Goal: Task Accomplishment & Management: Contribute content

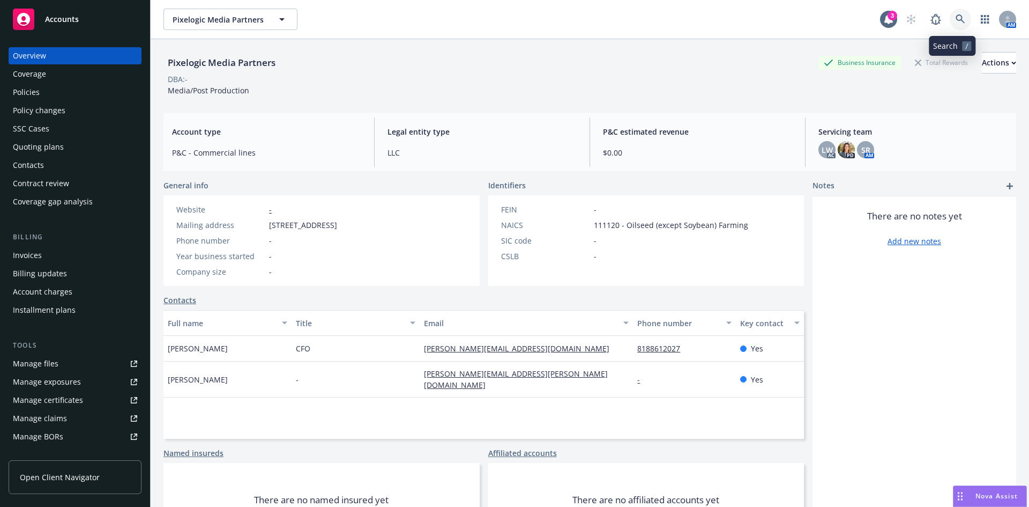
click at [956, 14] on icon at bounding box center [961, 19] width 10 height 10
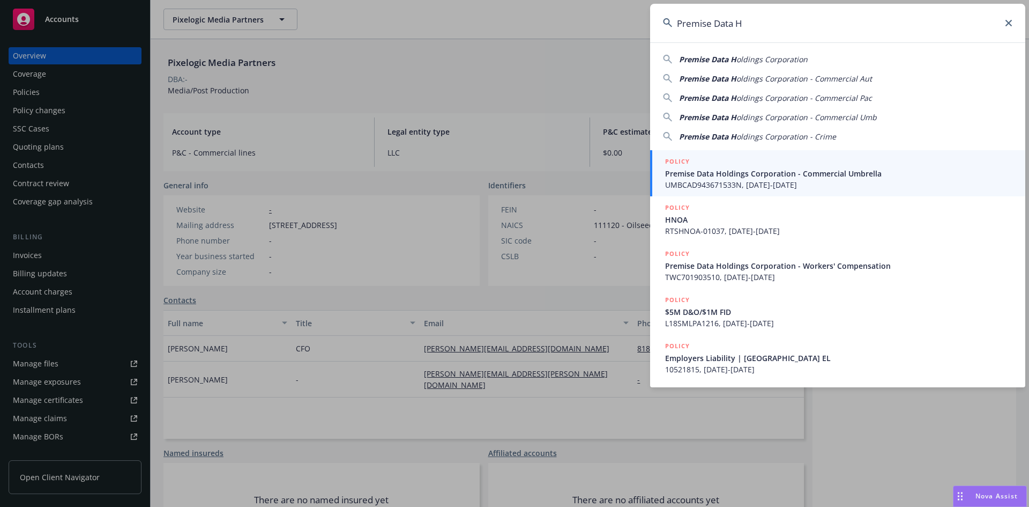
click at [752, 26] on input "Premise Data H" at bounding box center [837, 23] width 375 height 39
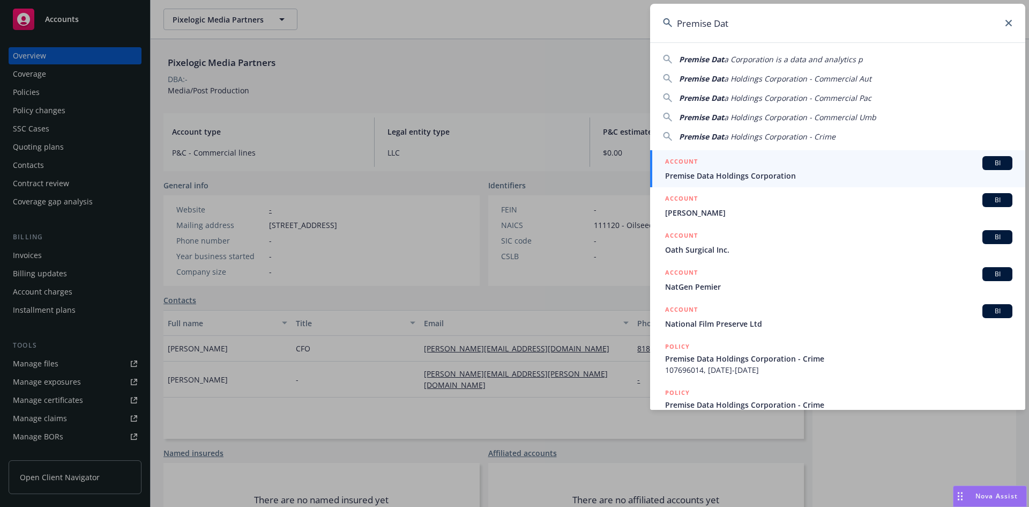
type input "Premise Dat"
click at [741, 169] on div "ACCOUNT BI" at bounding box center [838, 163] width 347 height 14
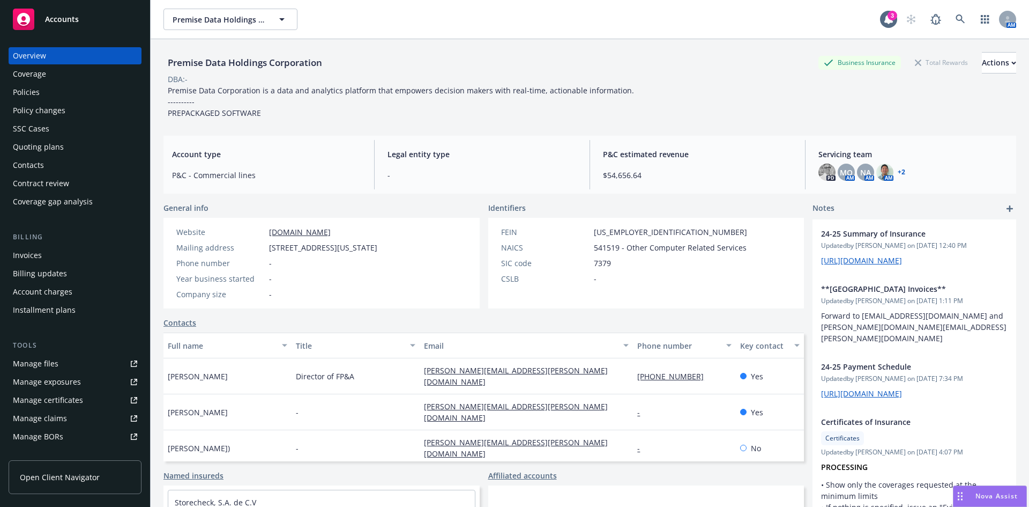
click at [34, 109] on div "Policy changes" at bounding box center [39, 110] width 53 height 17
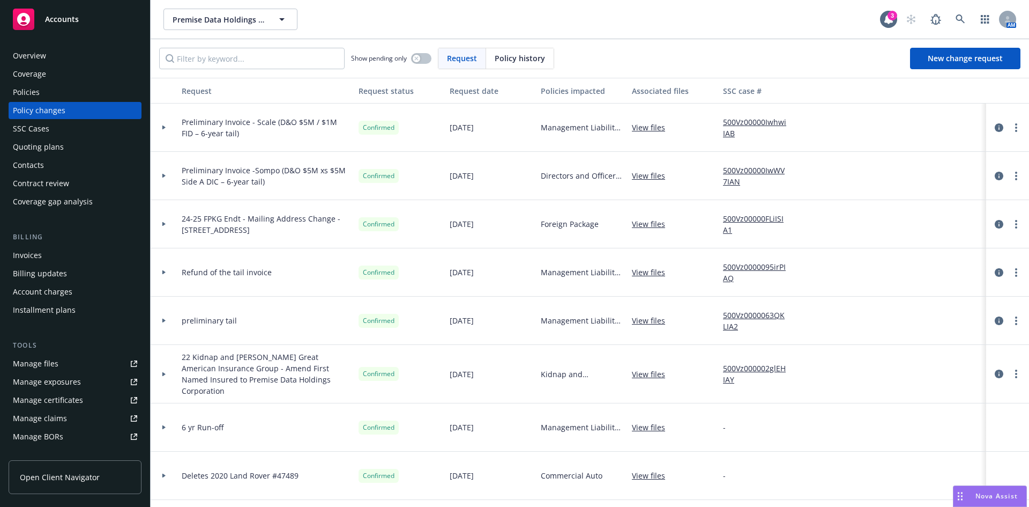
click at [32, 252] on div "Invoices" at bounding box center [27, 255] width 29 height 17
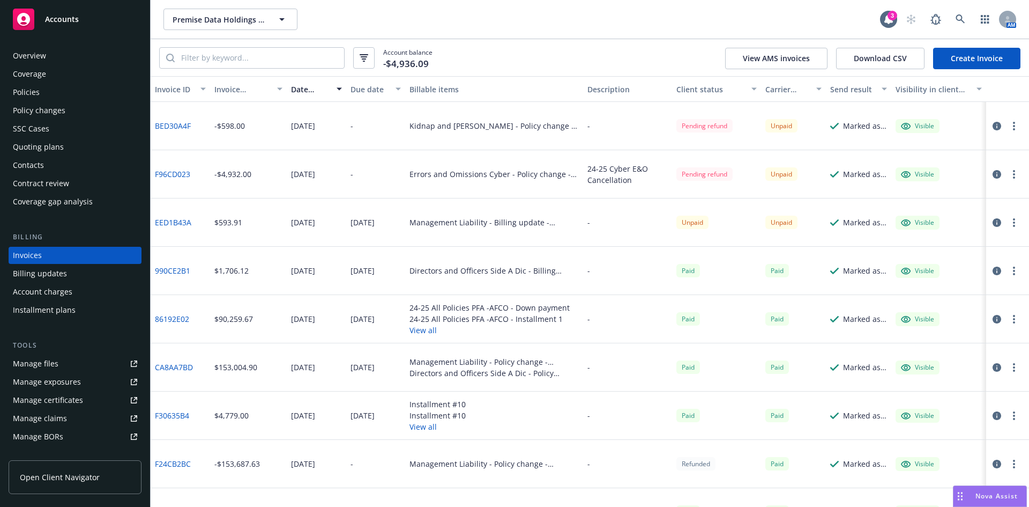
click at [25, 90] on div "Policies" at bounding box center [26, 92] width 27 height 17
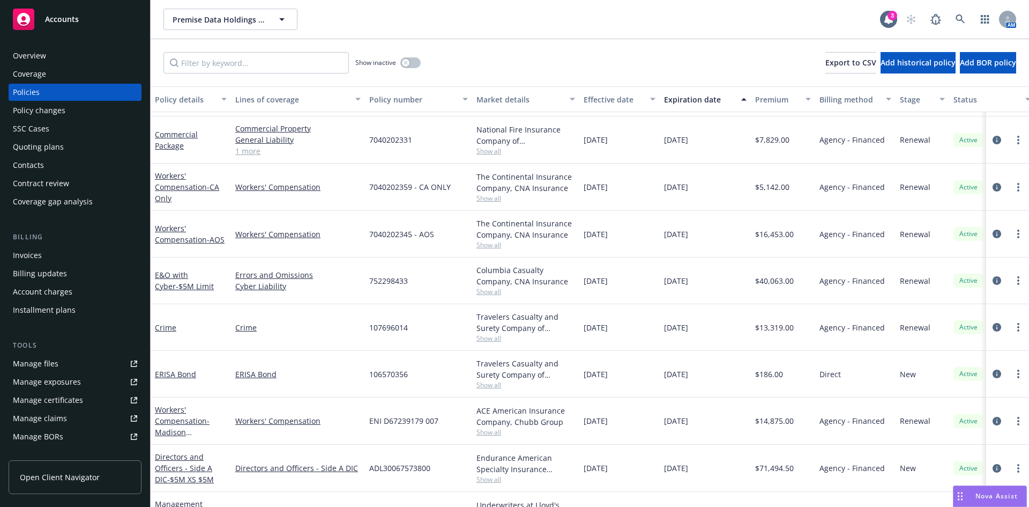
scroll to position [298, 0]
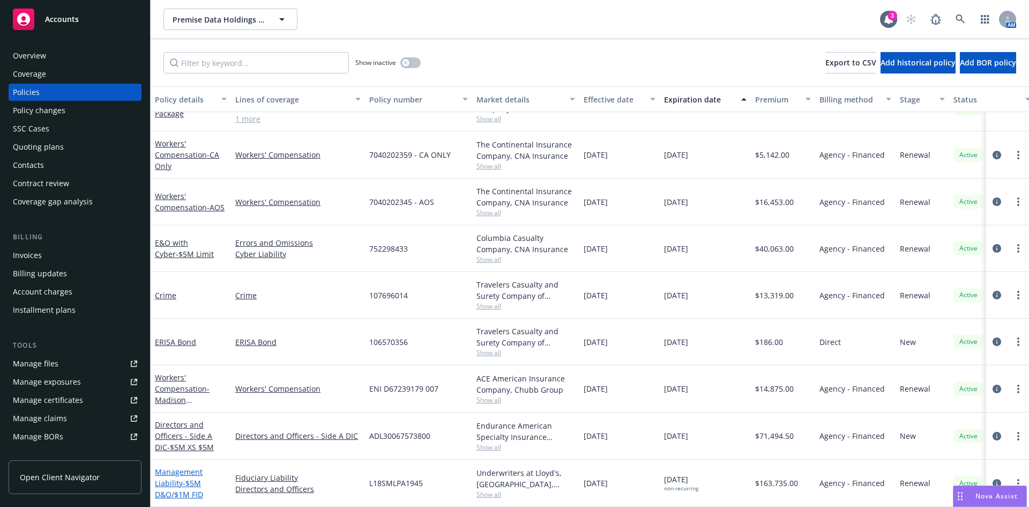
click at [179, 470] on link "Management Liability - $5M D&O/$1M FID" at bounding box center [179, 482] width 48 height 33
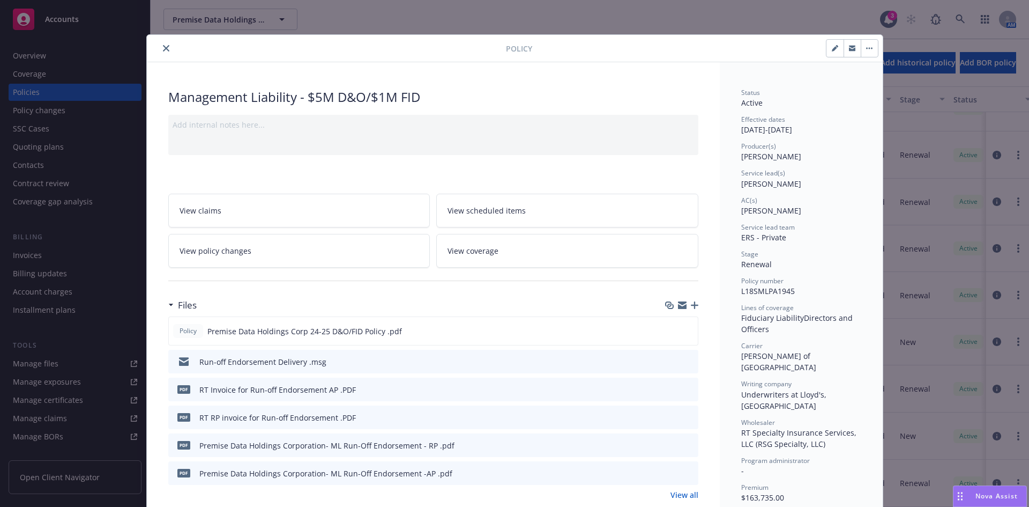
click at [687, 417] on icon "preview file" at bounding box center [689, 417] width 10 height 8
click at [688, 441] on icon "preview file" at bounding box center [689, 445] width 10 height 8
drag, startPoint x: 160, startPoint y: 49, endPoint x: 187, endPoint y: 47, distance: 26.9
click at [163, 49] on icon "close" at bounding box center [166, 48] width 6 height 6
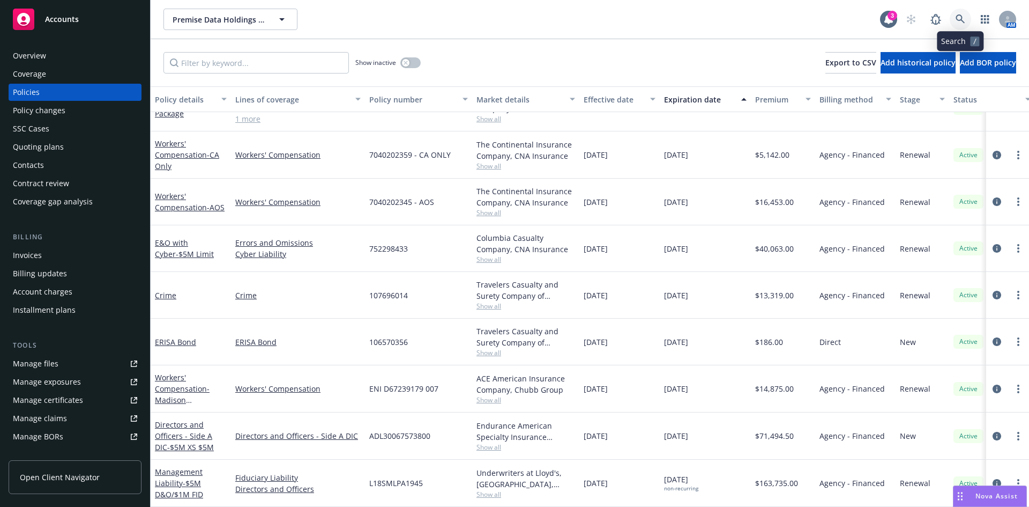
click at [960, 17] on icon at bounding box center [961, 19] width 10 height 10
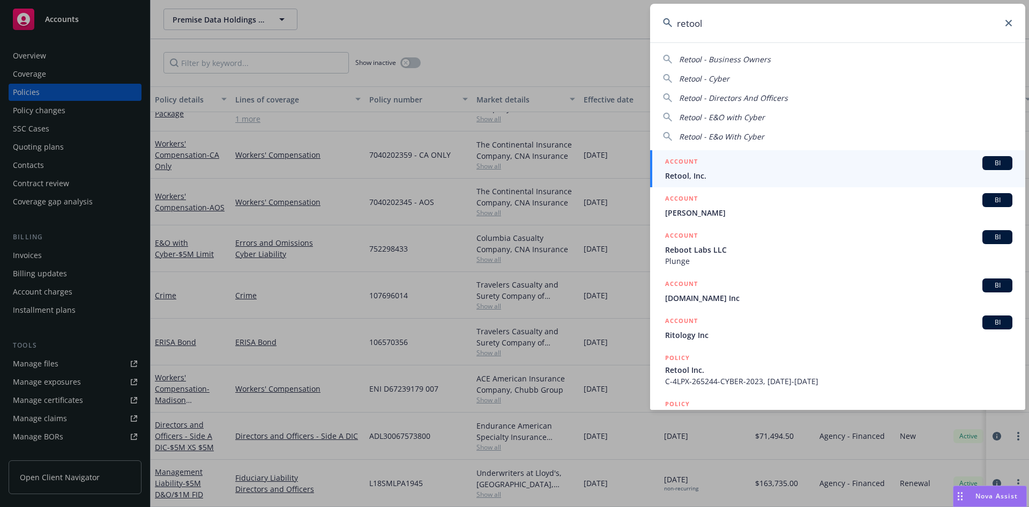
type input "retool"
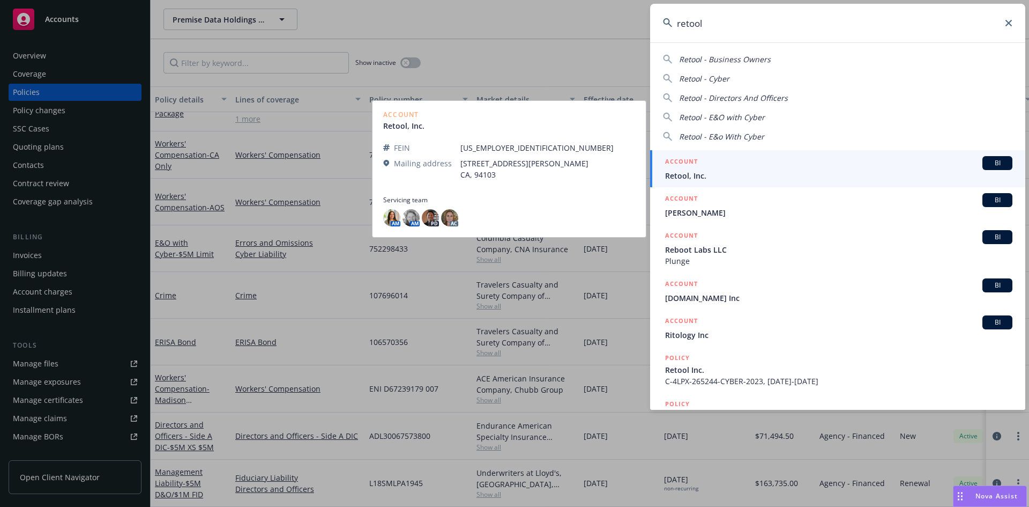
click at [785, 176] on span "Retool, Inc." at bounding box center [838, 175] width 347 height 11
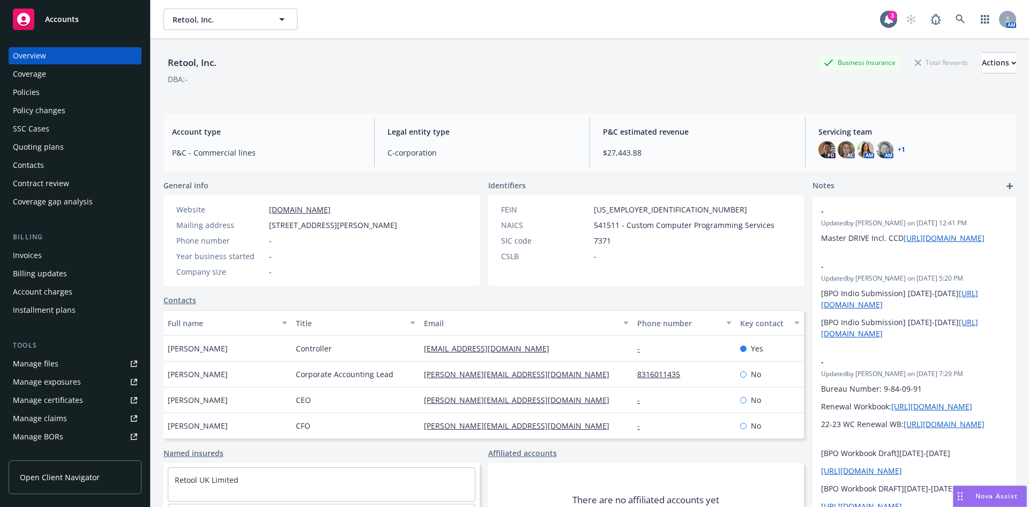
click at [51, 257] on div "Invoices" at bounding box center [75, 255] width 124 height 17
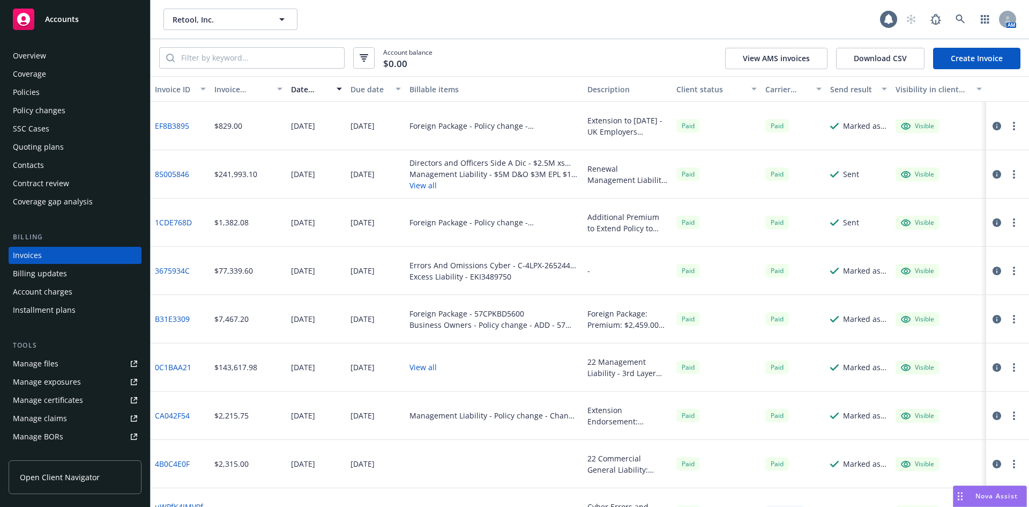
click at [976, 62] on link "Create Invoice" at bounding box center [976, 58] width 87 height 21
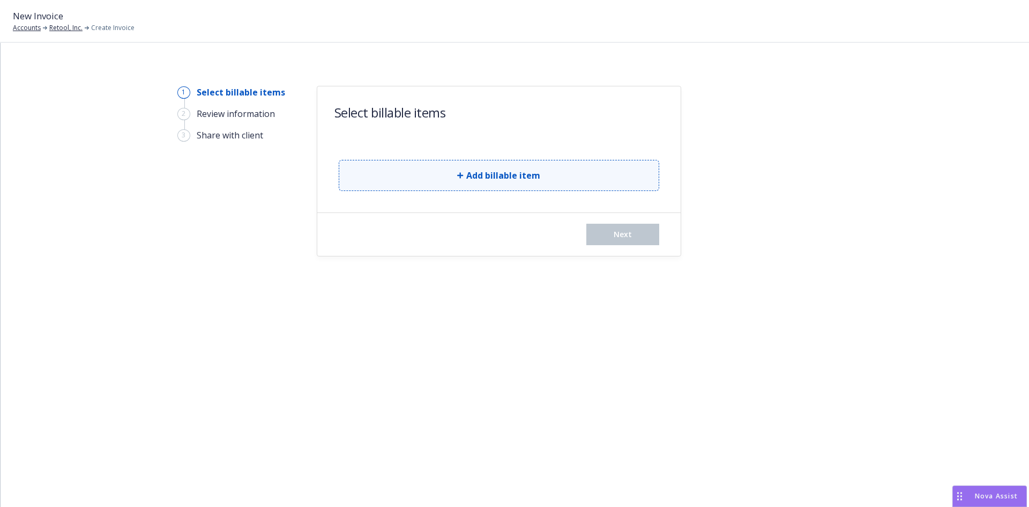
click at [500, 180] on span "Add billable item" at bounding box center [503, 175] width 74 height 13
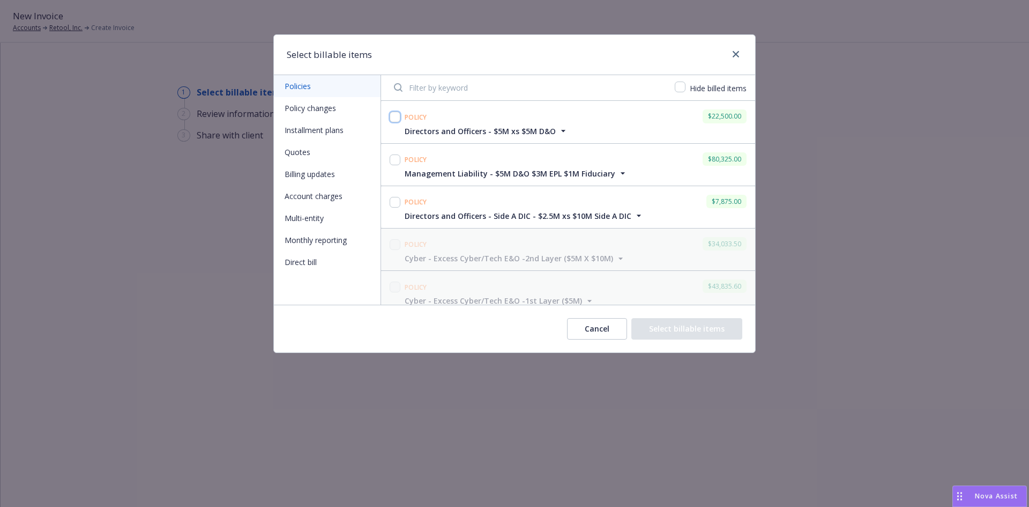
click at [396, 118] on input "checkbox" at bounding box center [395, 117] width 11 height 11
checkbox input "true"
click at [392, 160] on input "checkbox" at bounding box center [395, 159] width 11 height 11
checkbox input "true"
click at [394, 199] on input "checkbox" at bounding box center [395, 202] width 11 height 11
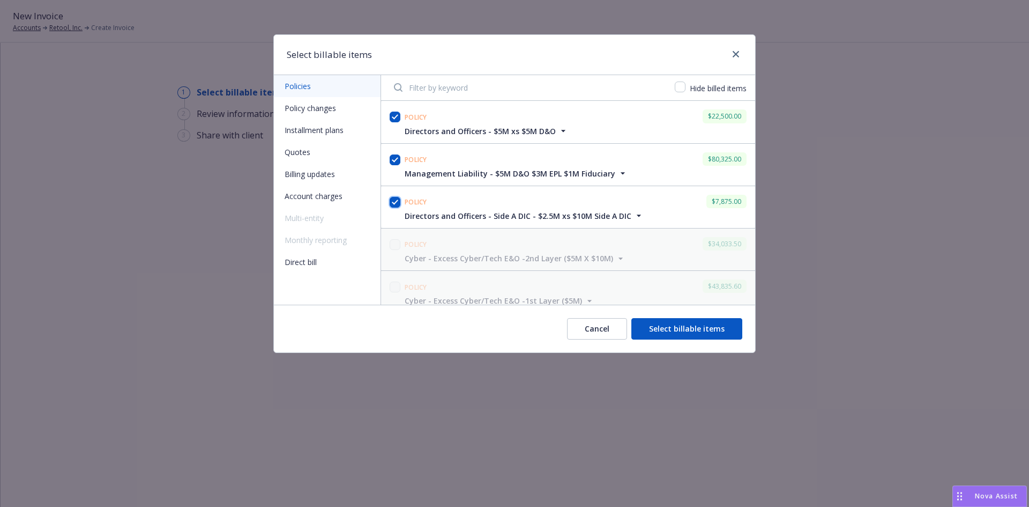
checkbox input "true"
click at [694, 328] on button "Select billable items" at bounding box center [687, 328] width 111 height 21
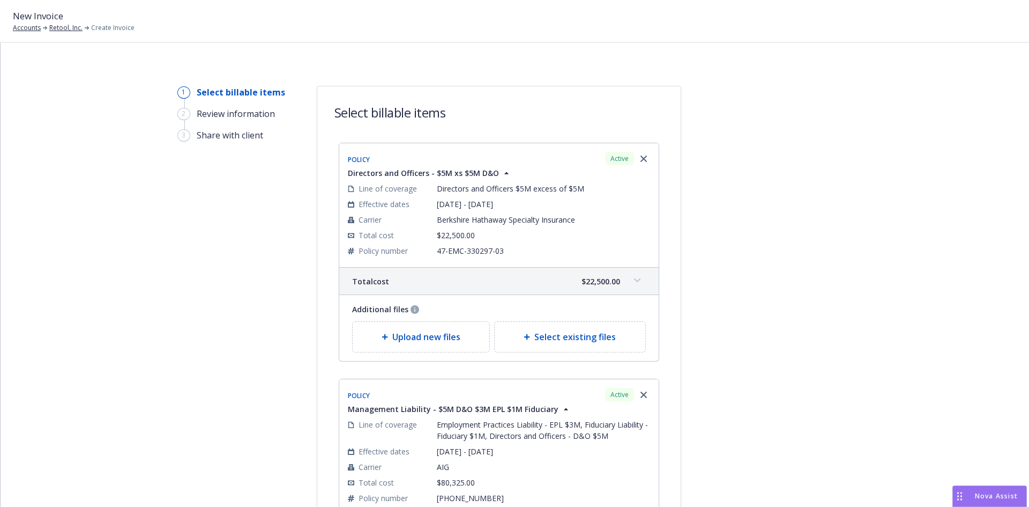
scroll to position [506, 0]
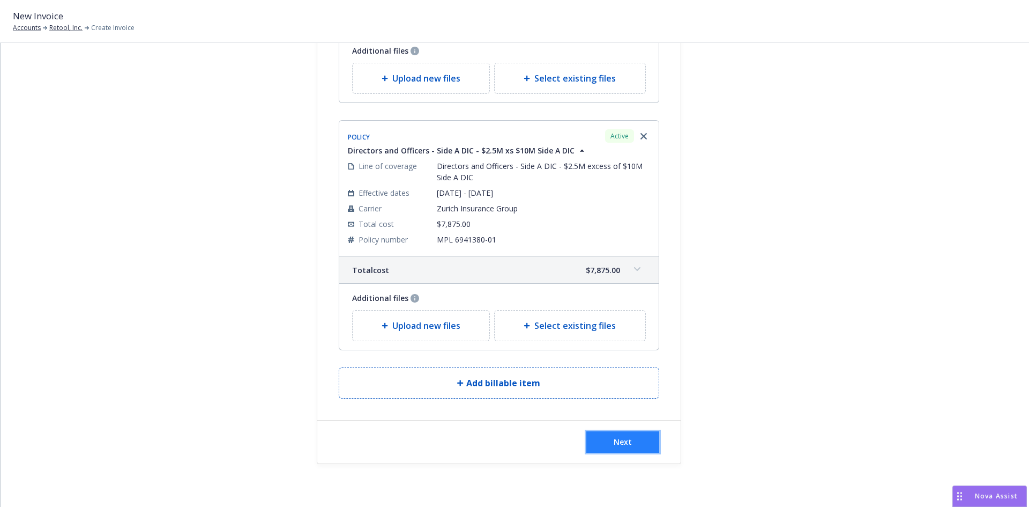
click at [630, 439] on button "Next" at bounding box center [623, 441] width 73 height 21
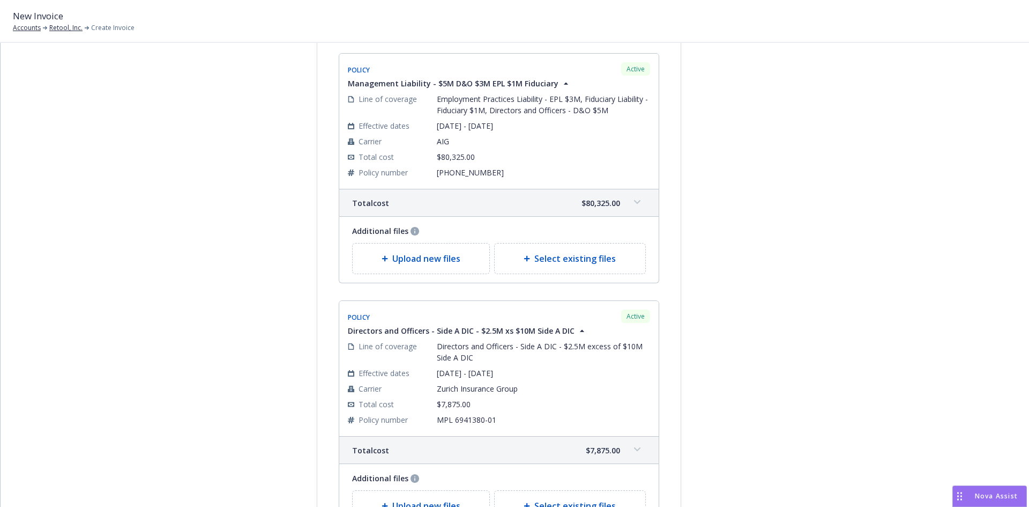
scroll to position [0, 0]
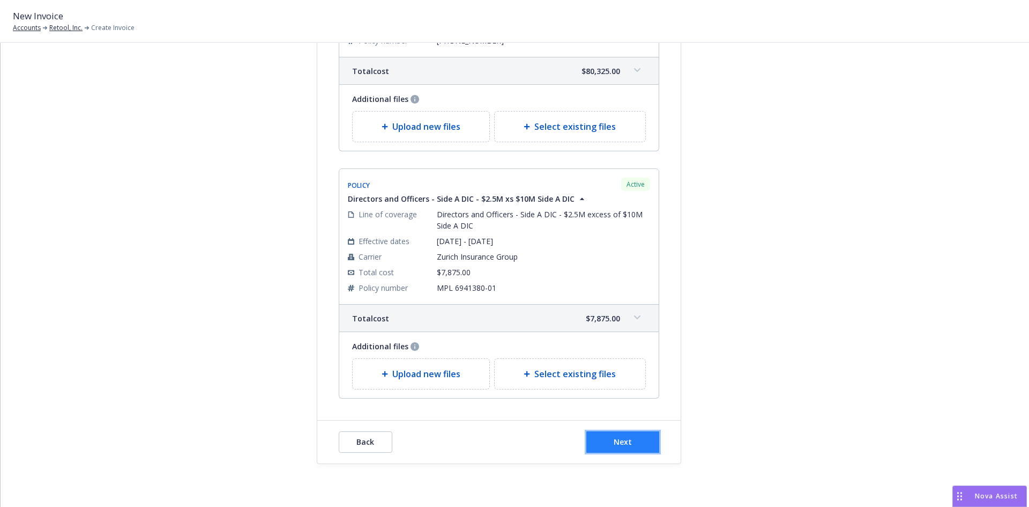
click at [606, 439] on button "Next" at bounding box center [623, 441] width 73 height 21
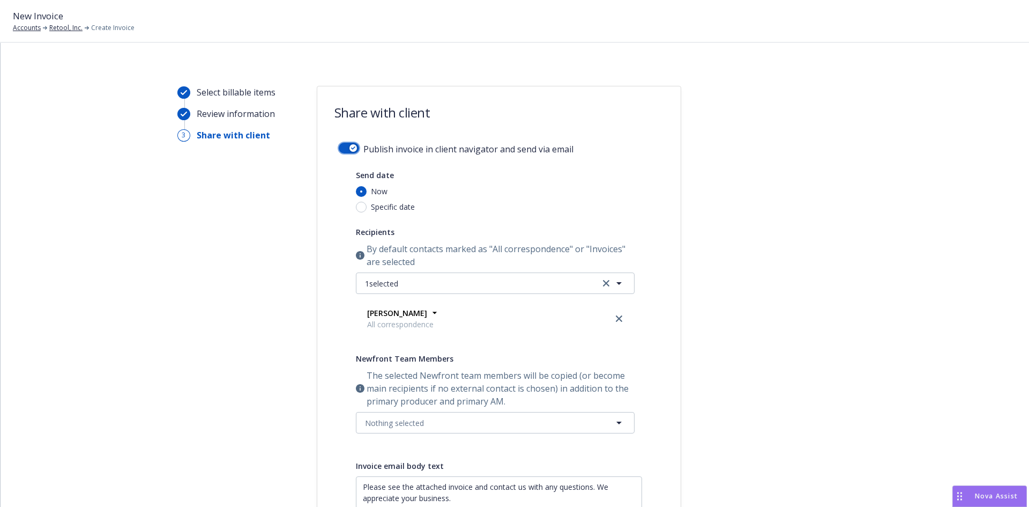
click at [344, 145] on button "button" at bounding box center [349, 148] width 20 height 11
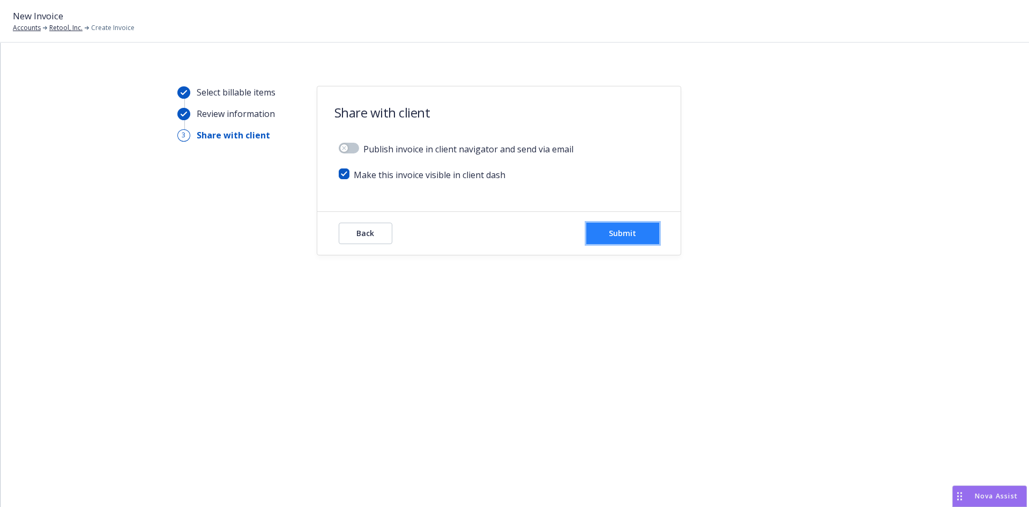
click at [646, 236] on button "Submit" at bounding box center [623, 233] width 73 height 21
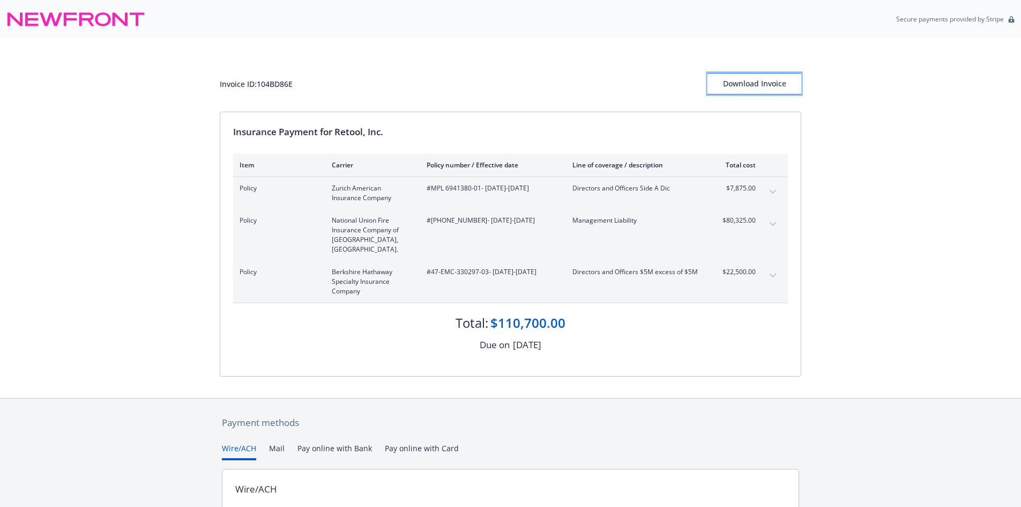
click at [773, 80] on div "Download Invoice" at bounding box center [755, 83] width 94 height 20
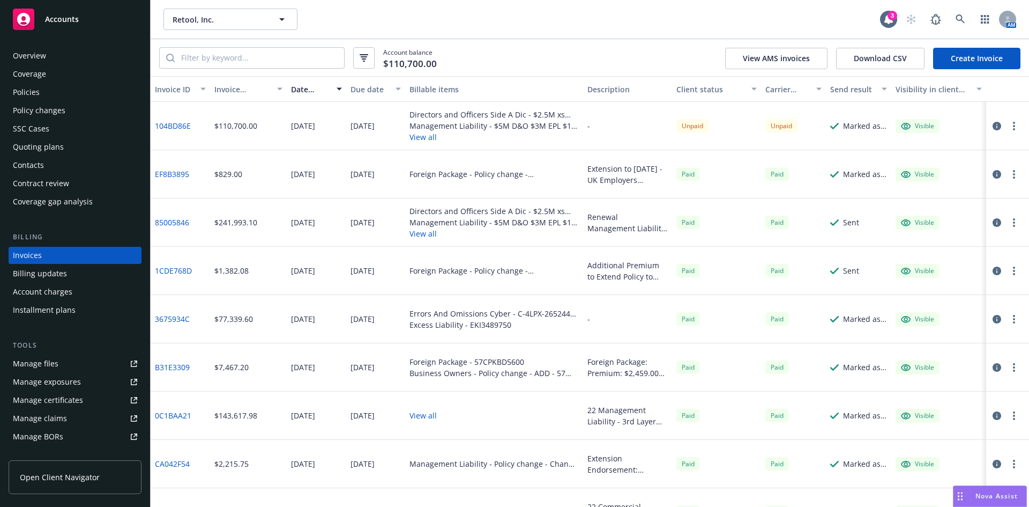
click at [43, 101] on div "Overview Coverage Policies Policy changes SSC Cases Quoting plans Contacts Cont…" at bounding box center [75, 128] width 133 height 163
click at [41, 88] on div "Policies" at bounding box center [75, 92] width 124 height 17
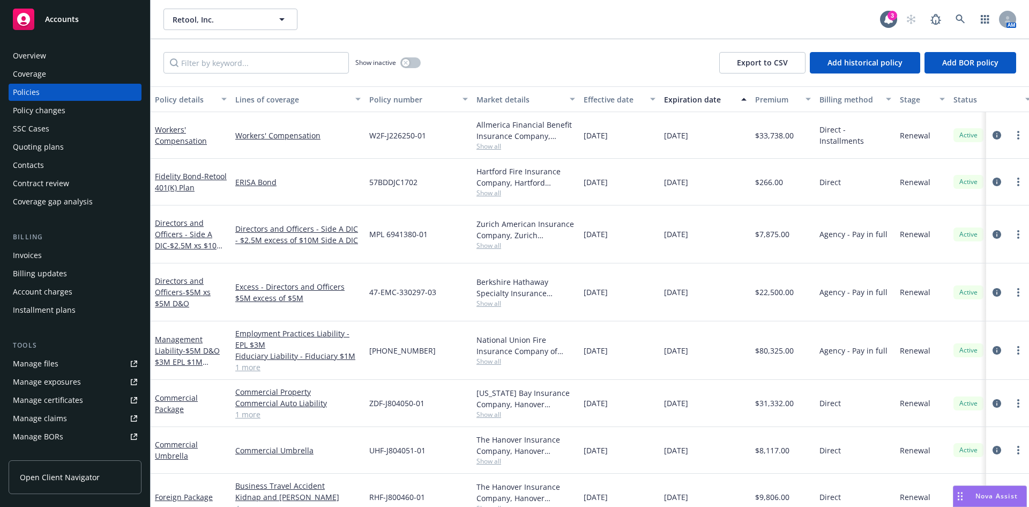
click at [46, 358] on div "Manage files" at bounding box center [36, 363] width 46 height 17
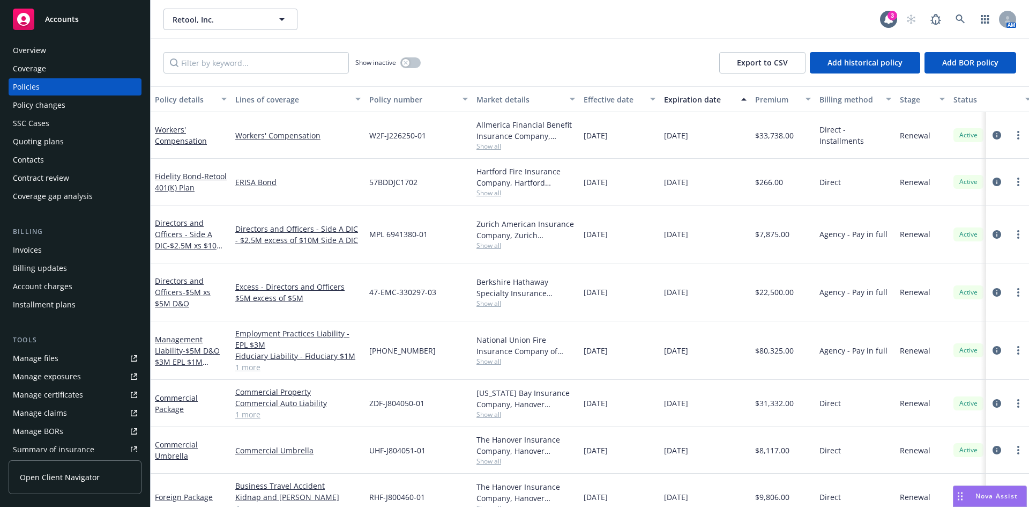
scroll to position [3, 0]
click at [36, 158] on div "Contacts" at bounding box center [28, 161] width 31 height 17
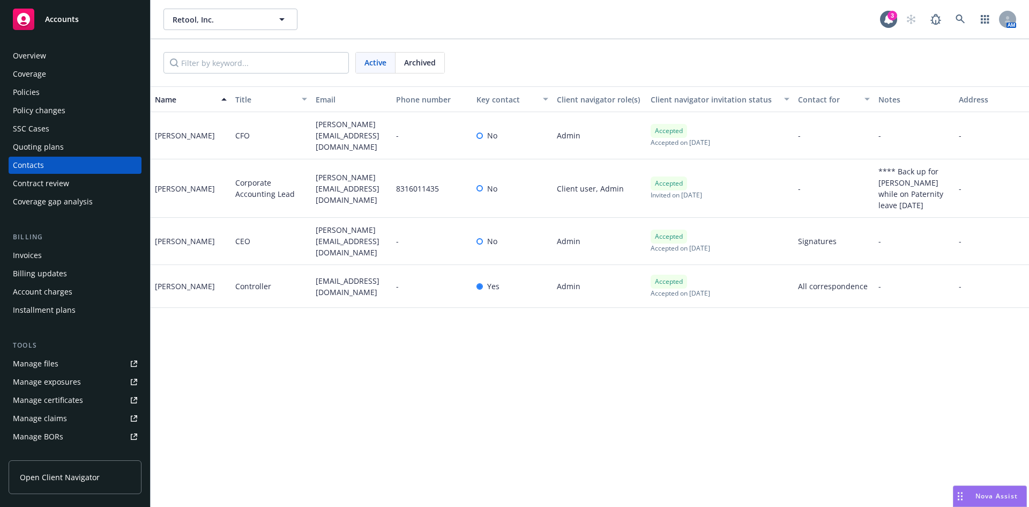
click at [343, 179] on span "chloe.lee@retool.com" at bounding box center [352, 189] width 72 height 34
drag, startPoint x: 328, startPoint y: 190, endPoint x: 310, endPoint y: 183, distance: 19.7
click at [310, 183] on div "Chloe Lee Corporate Accounting Lead chloe.lee@retool.com 8316011435 No Client u…" at bounding box center [633, 188] width 965 height 58
click at [336, 191] on span "chloe.lee@retool.com" at bounding box center [352, 189] width 72 height 34
drag, startPoint x: 330, startPoint y: 191, endPoint x: 313, endPoint y: 182, distance: 19.4
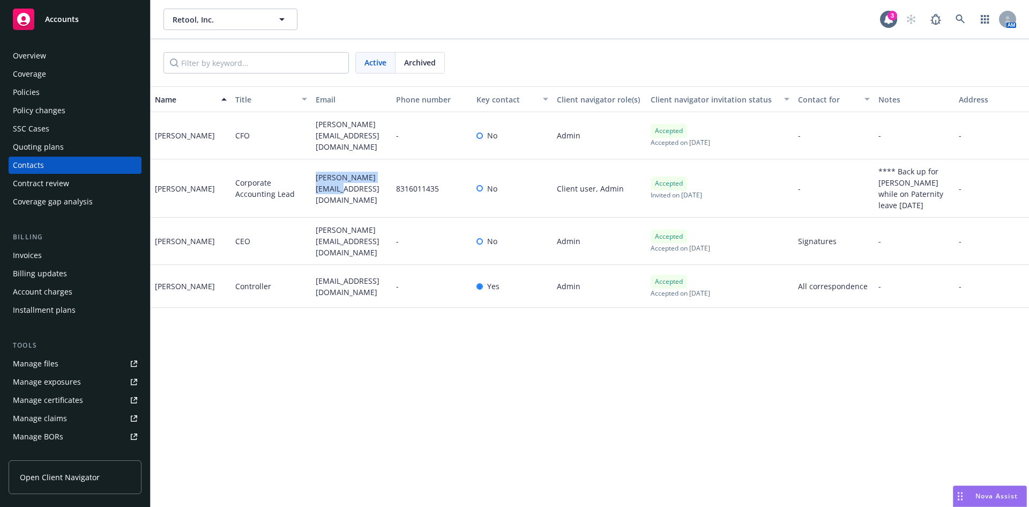
click at [313, 182] on div "chloe.lee@retool.com" at bounding box center [352, 188] width 80 height 58
copy span "chloe.lee@retool.com"
click at [33, 90] on div "Policies" at bounding box center [26, 92] width 27 height 17
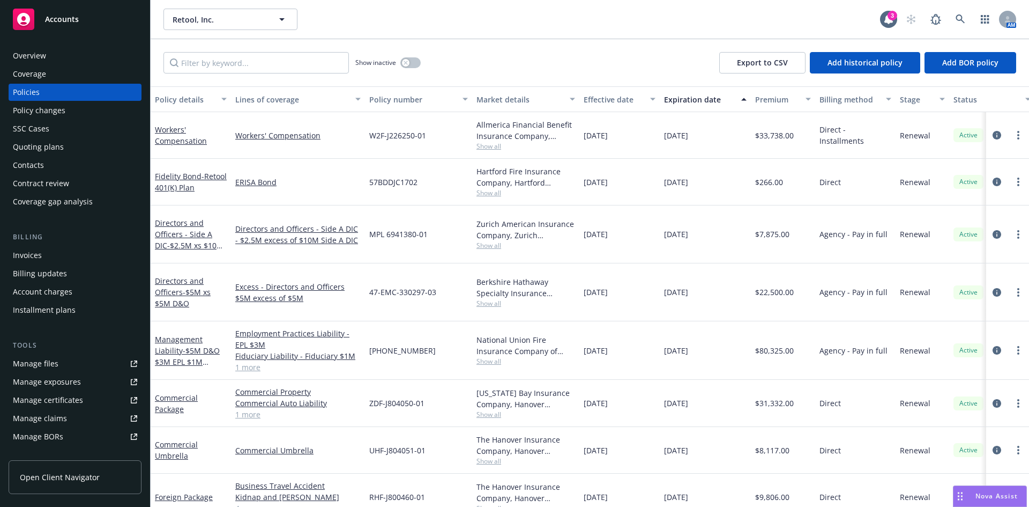
click at [402, 67] on div "Show inactive" at bounding box center [387, 62] width 65 height 21
click at [405, 61] on icon "button" at bounding box center [406, 63] width 4 height 4
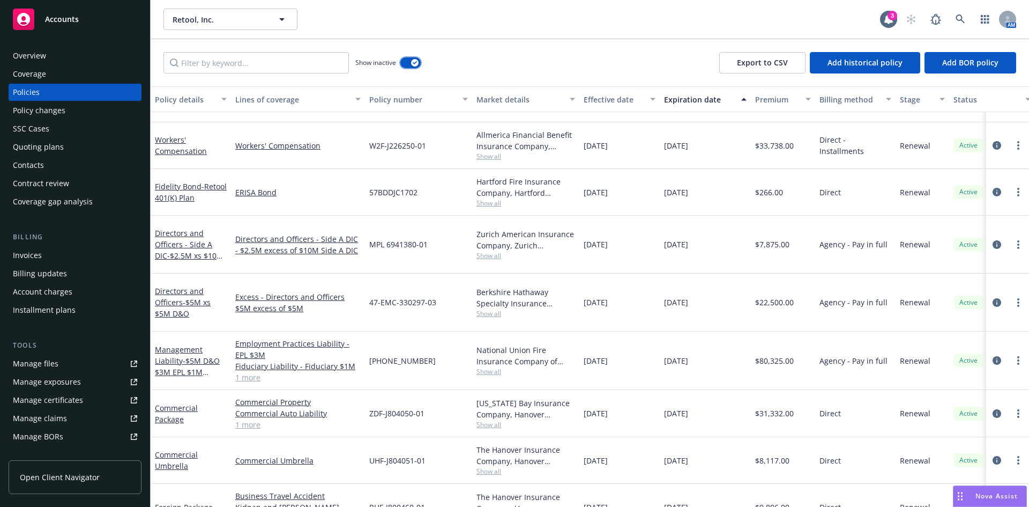
scroll to position [1935, 0]
click at [186, 355] on span "- $5M D&O $3M EPL $1M Fiduciary" at bounding box center [187, 371] width 65 height 33
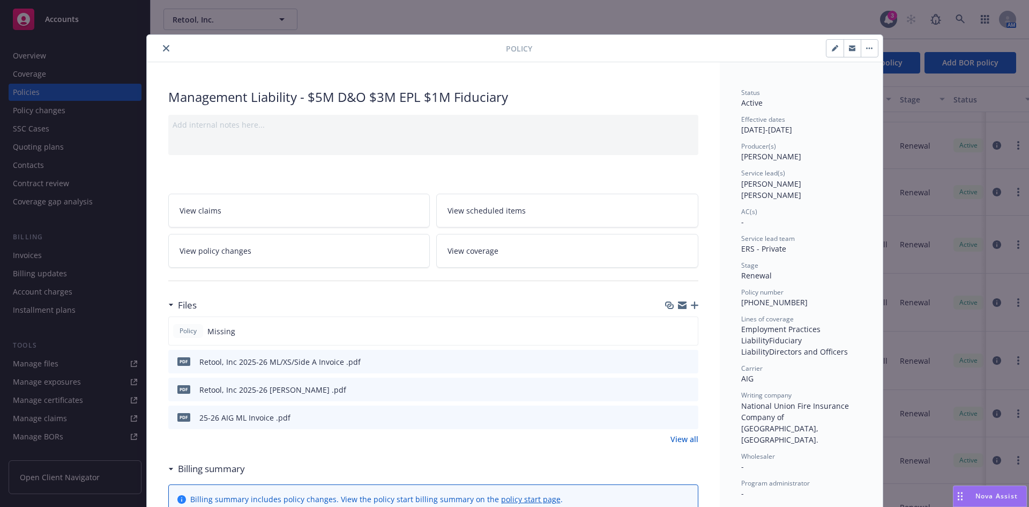
click at [164, 45] on button "close" at bounding box center [166, 48] width 13 height 13
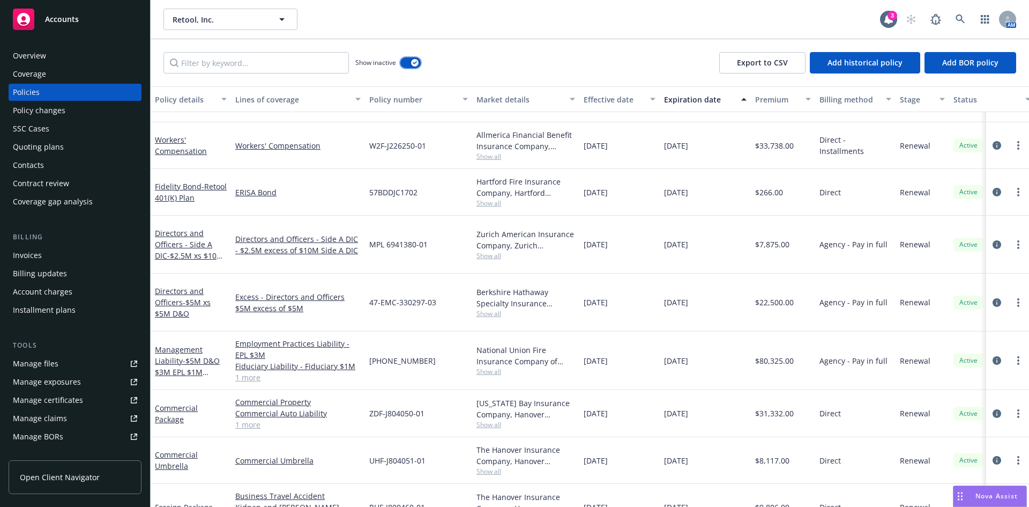
click at [408, 66] on button "button" at bounding box center [411, 62] width 20 height 11
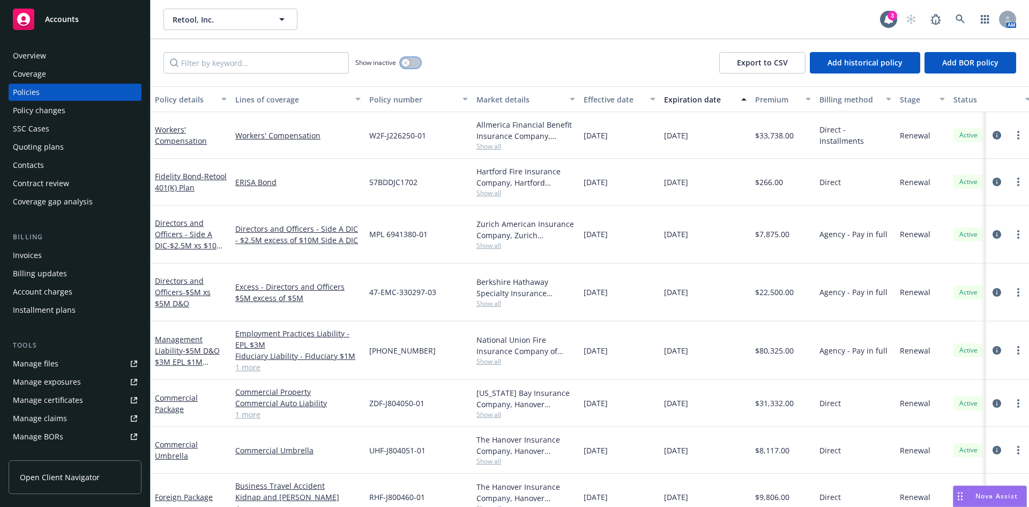
scroll to position [1, 0]
click at [404, 65] on div "button" at bounding box center [406, 63] width 8 height 8
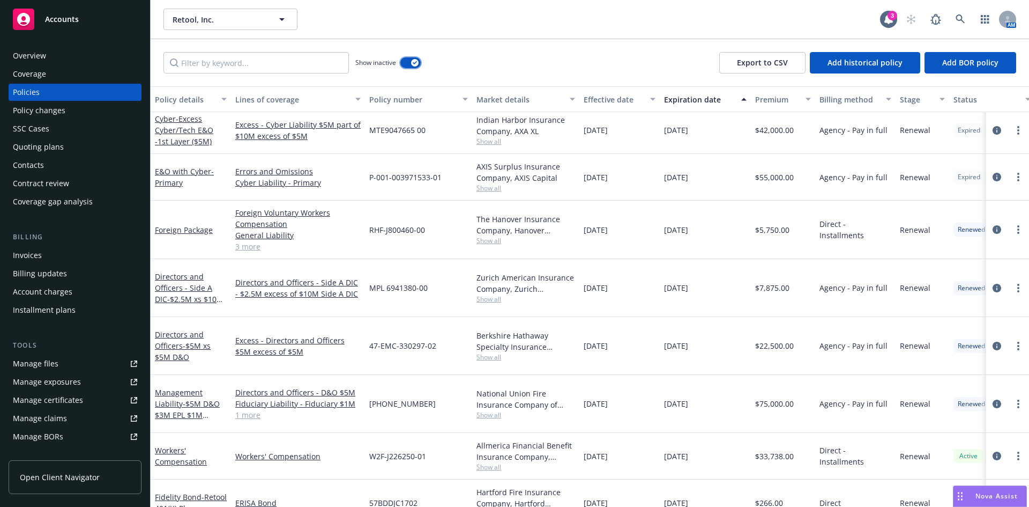
scroll to position [1636, 0]
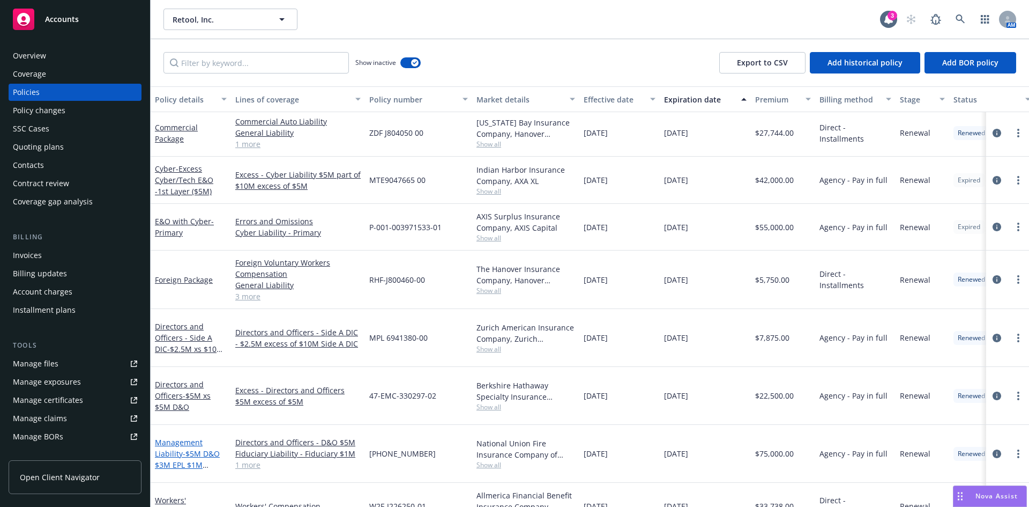
click at [187, 448] on span "- $5M D&O $3M EPL $1M Fiduciary" at bounding box center [187, 464] width 65 height 33
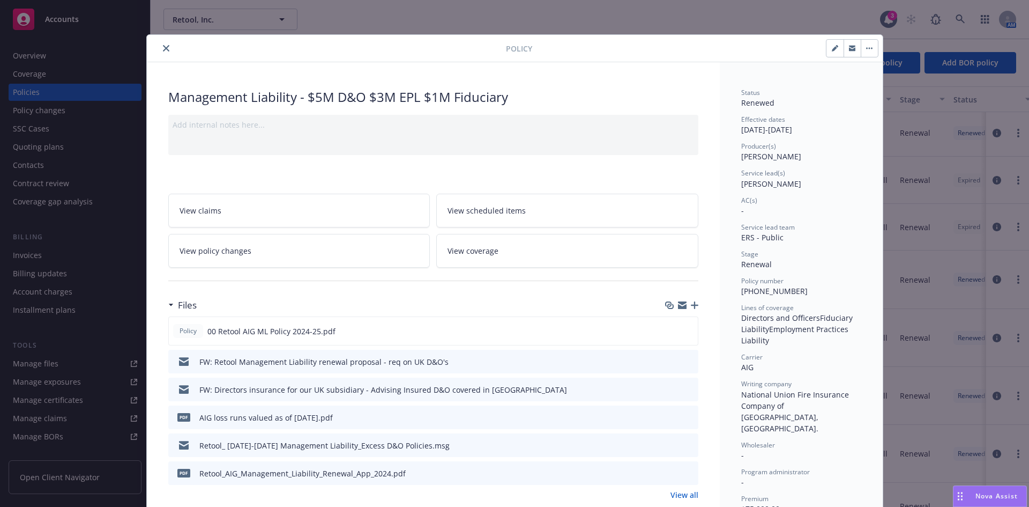
click at [163, 47] on icon "close" at bounding box center [166, 48] width 6 height 6
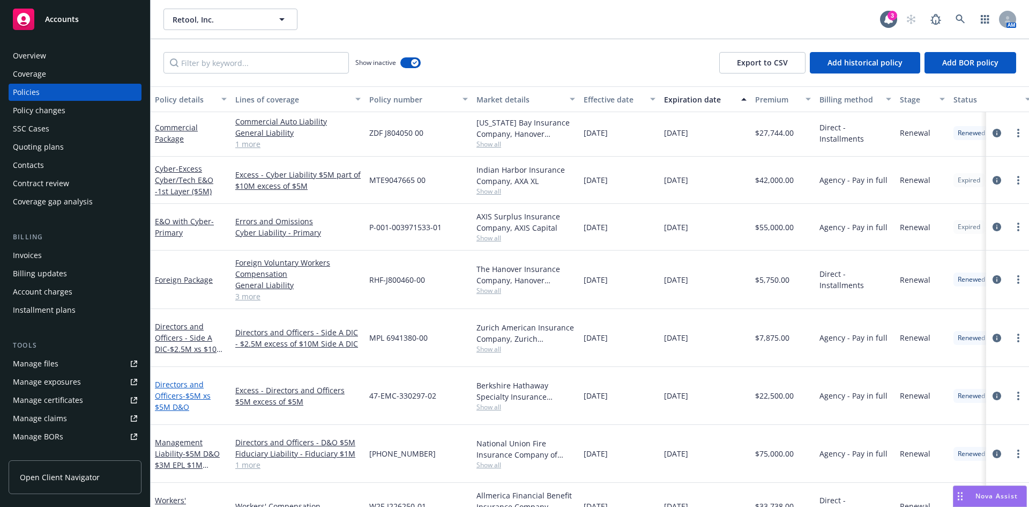
click at [171, 390] on span "- $5M xs $5M D&O" at bounding box center [183, 400] width 56 height 21
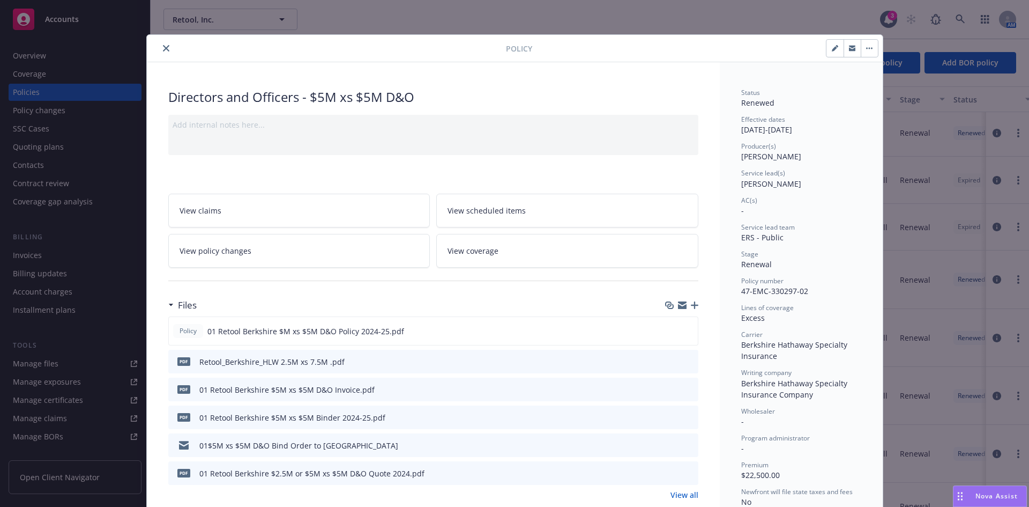
click at [163, 46] on icon "close" at bounding box center [166, 48] width 6 height 6
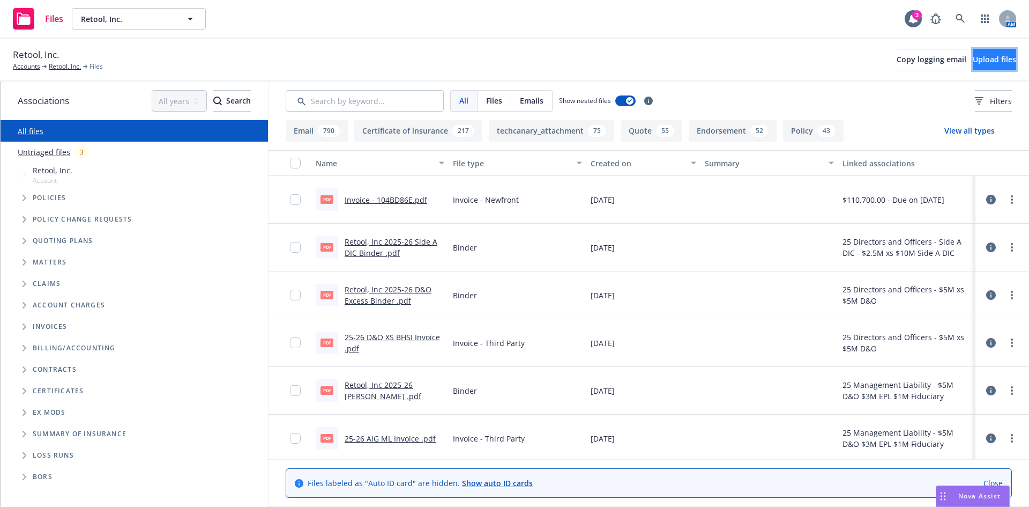
click at [973, 66] on button "Upload files" at bounding box center [994, 59] width 43 height 21
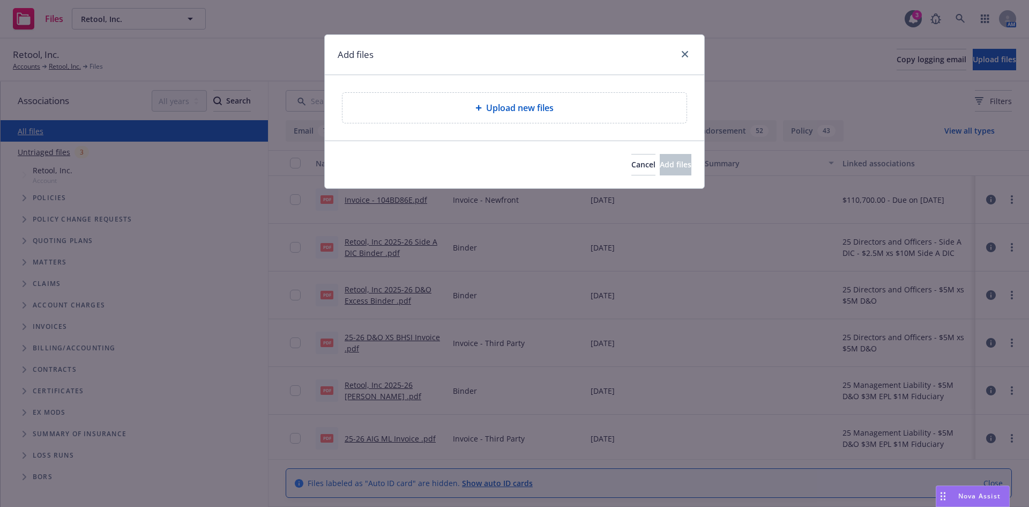
click at [533, 107] on span "Upload new files" at bounding box center [520, 107] width 68 height 13
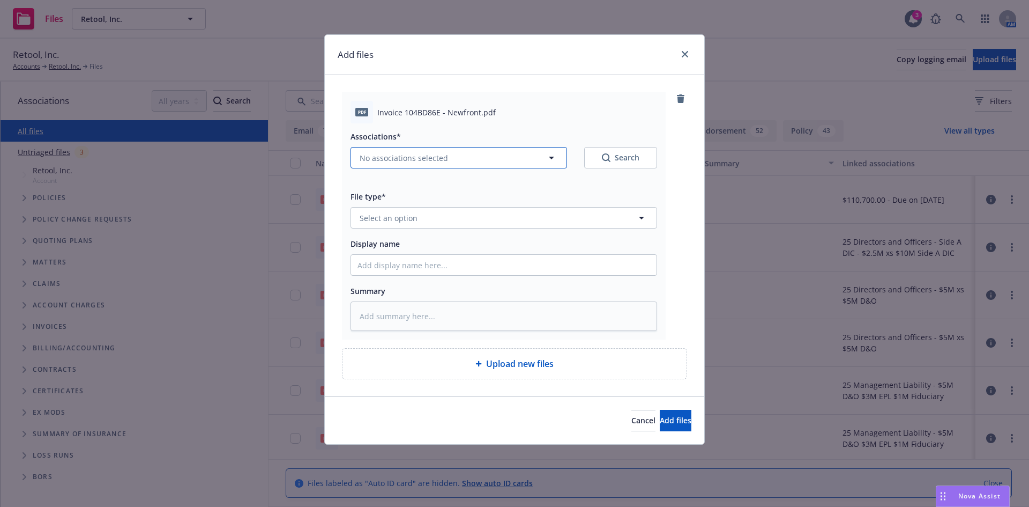
click at [391, 156] on span "No associations selected" at bounding box center [404, 157] width 88 height 11
type textarea "x"
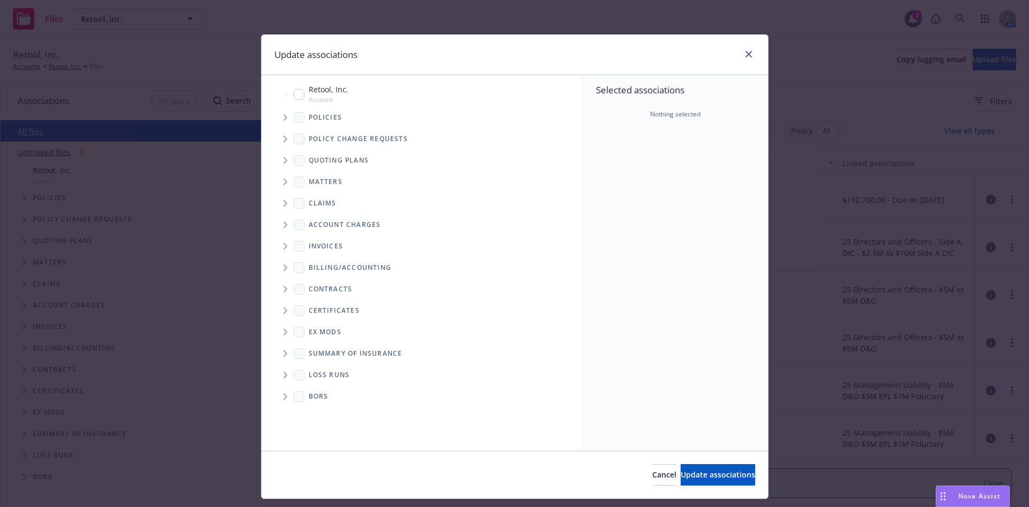
click at [284, 115] on icon "Tree Example" at bounding box center [286, 117] width 4 height 6
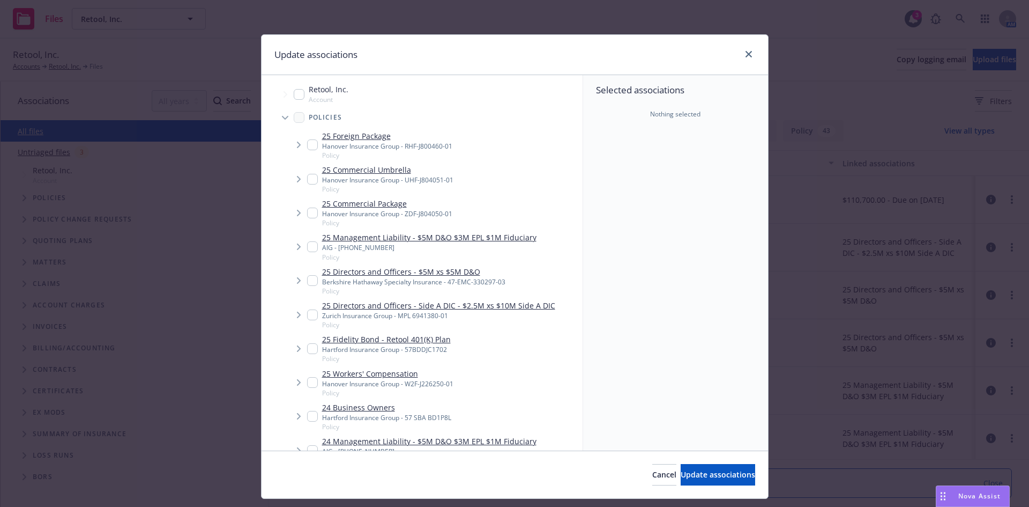
click at [309, 315] on input "Tree Example" at bounding box center [312, 314] width 11 height 11
checkbox input "true"
click at [313, 280] on input "Tree Example" at bounding box center [312, 280] width 11 height 11
checkbox input "true"
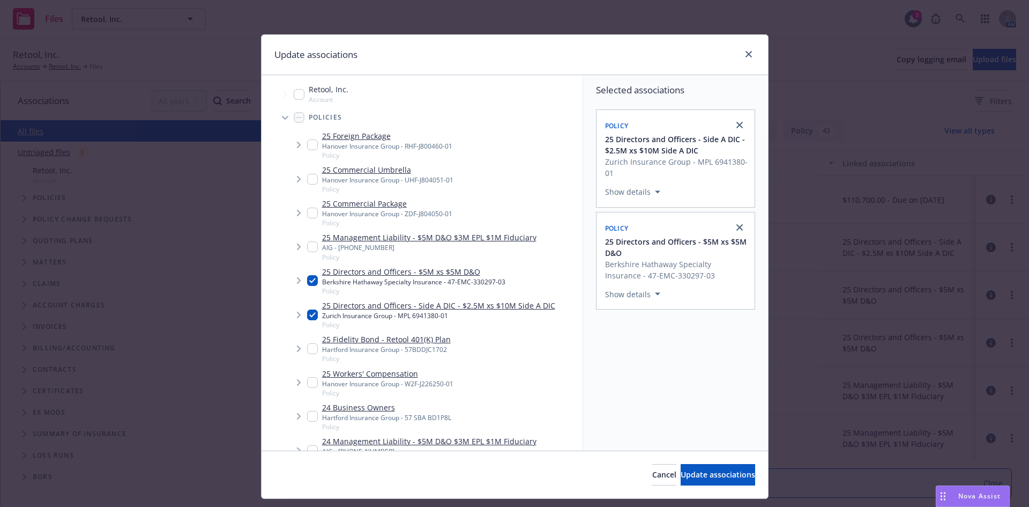
click at [310, 247] on input "Tree Example" at bounding box center [312, 246] width 11 height 11
checkbox input "true"
click at [702, 478] on span "Update associations" at bounding box center [718, 474] width 75 height 10
type textarea "x"
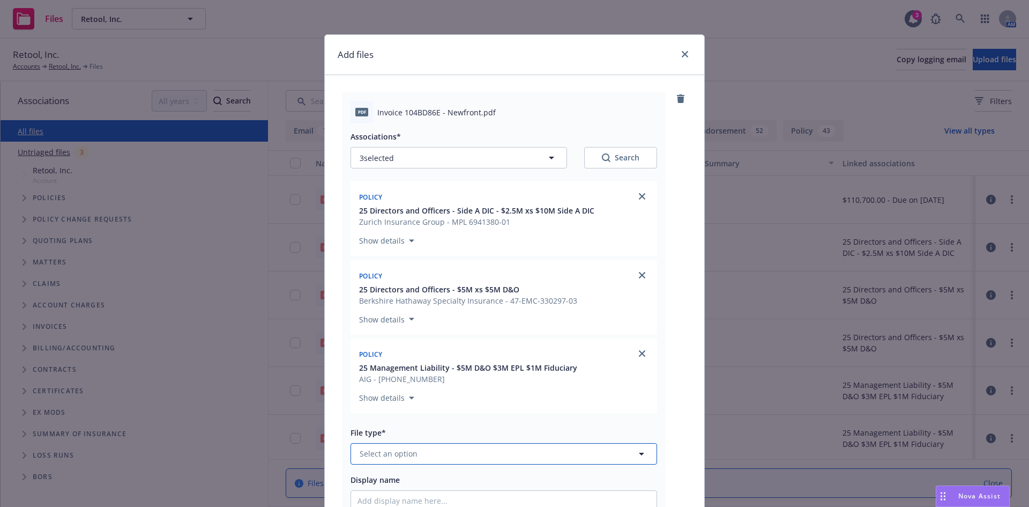
click at [413, 452] on button "Select an option" at bounding box center [504, 453] width 307 height 21
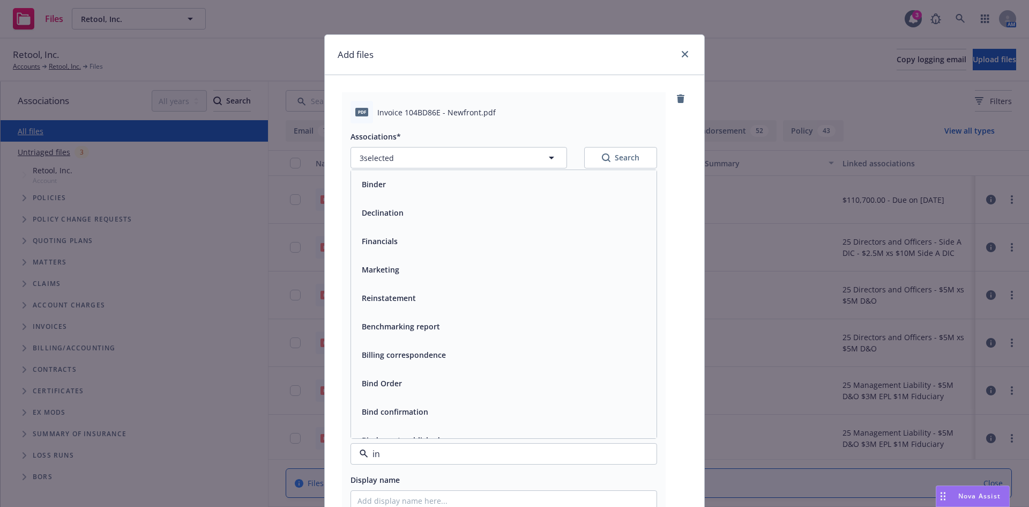
type input "inv"
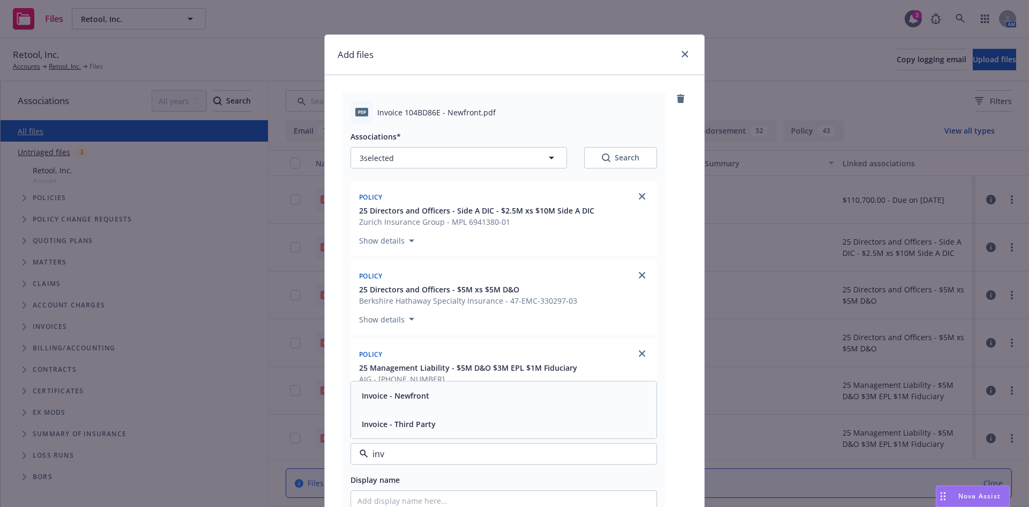
click at [389, 396] on span "Invoice - Newfront" at bounding box center [396, 395] width 68 height 11
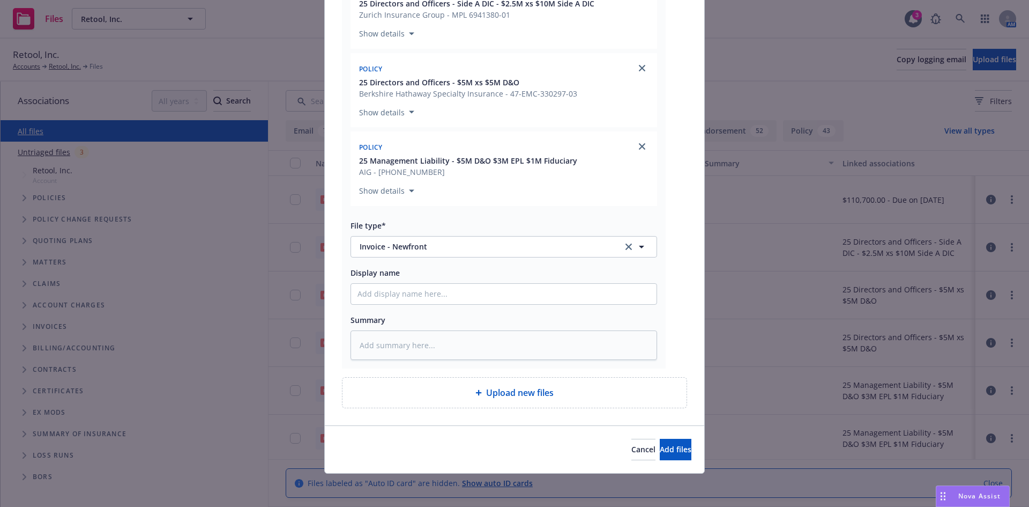
scroll to position [208, 0]
click at [389, 292] on input "Display name" at bounding box center [504, 293] width 306 height 20
click at [389, 298] on input "Display name" at bounding box center [504, 293] width 306 height 20
paste input "Retool"
type textarea "x"
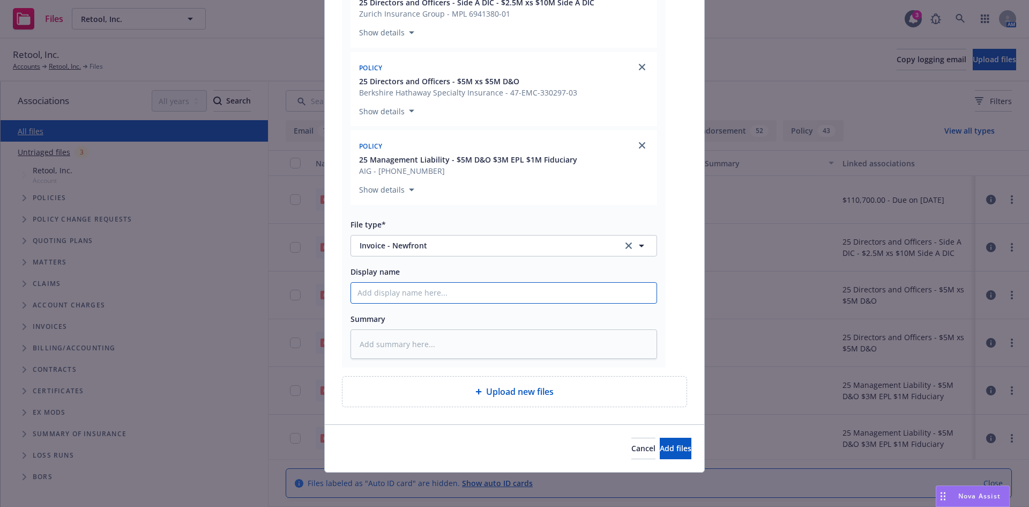
type input "Retool"
type textarea "x"
type input "Retool,"
type textarea "x"
type input "Retool, I"
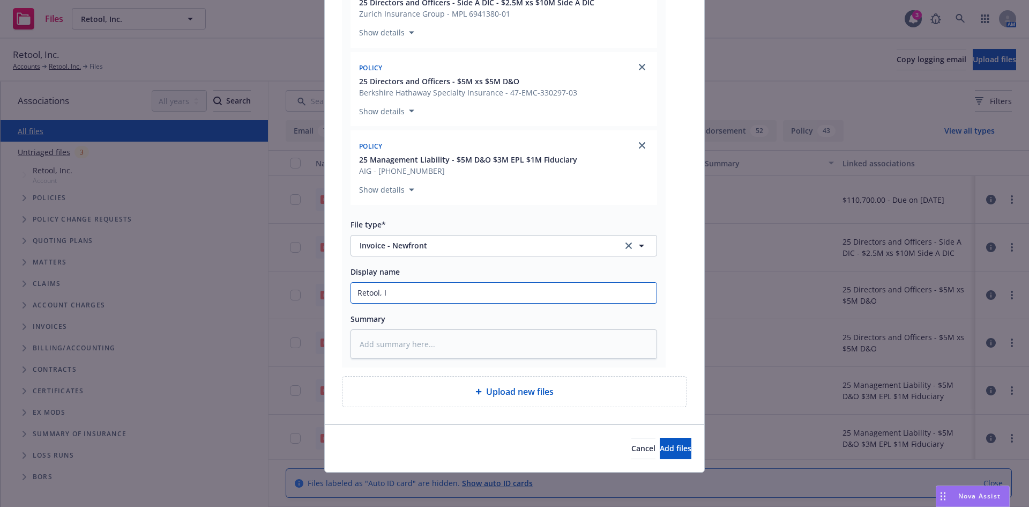
type textarea "x"
type input "Retool, In"
type textarea "x"
type input "Retool, Inc"
type textarea "x"
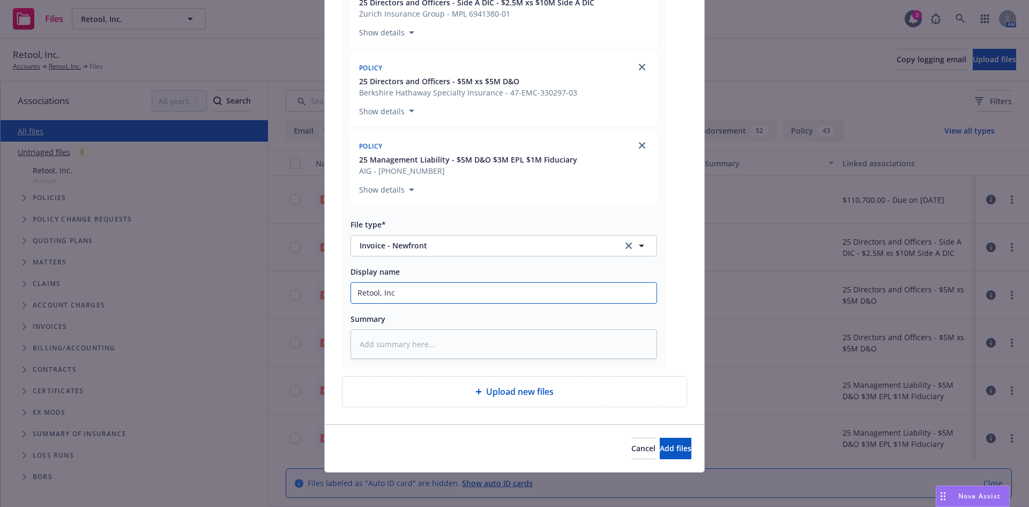
type input "Retool, Inc 2"
type textarea "x"
type input "Retool, Inc 20"
type textarea "x"
type input "Retool, Inc 202"
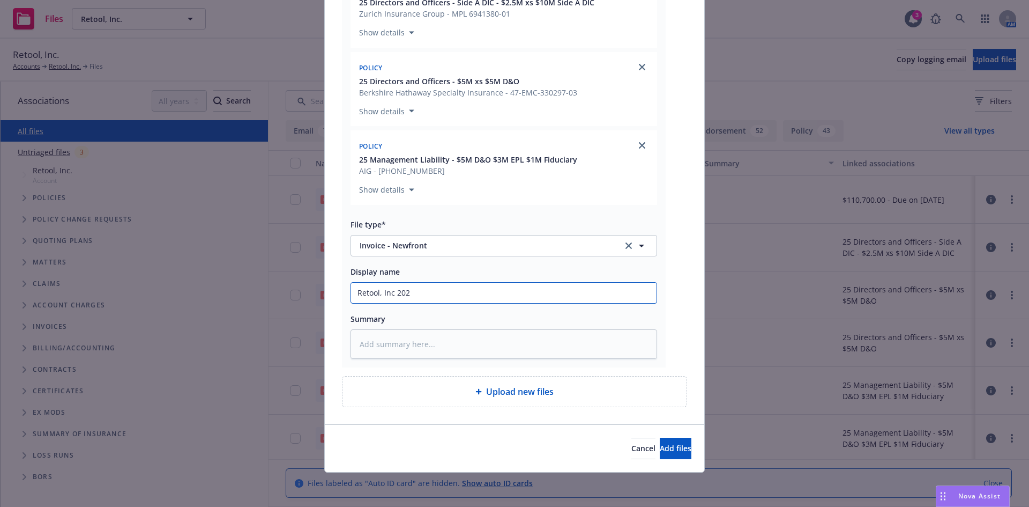
type textarea "x"
type input "Retool, Inc 2025"
type textarea "x"
type input "Retool, Inc 2025-"
type textarea "x"
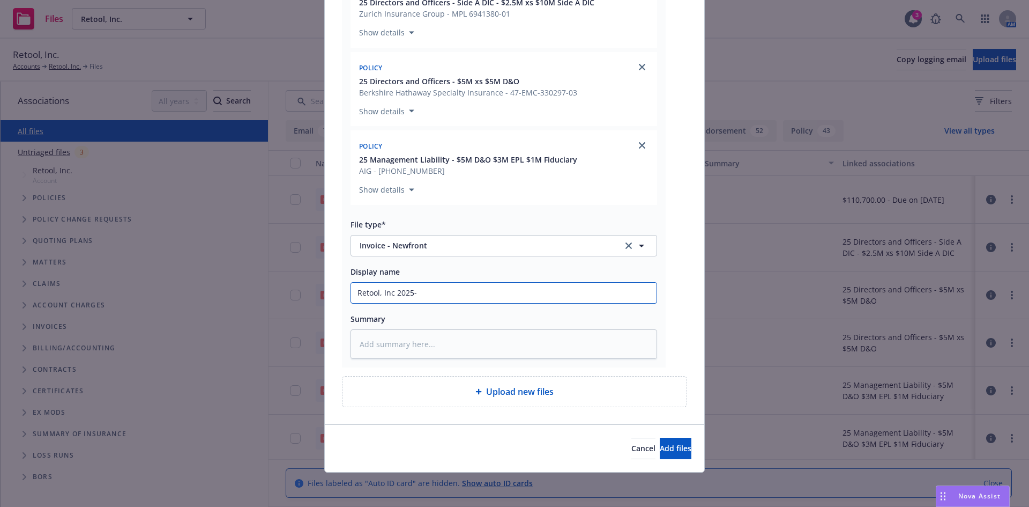
type input "Retool, Inc 2025-2"
type textarea "x"
type input "Retool, Inc 2025-26"
type textarea "x"
type input "Retool, Inc 2025-26"
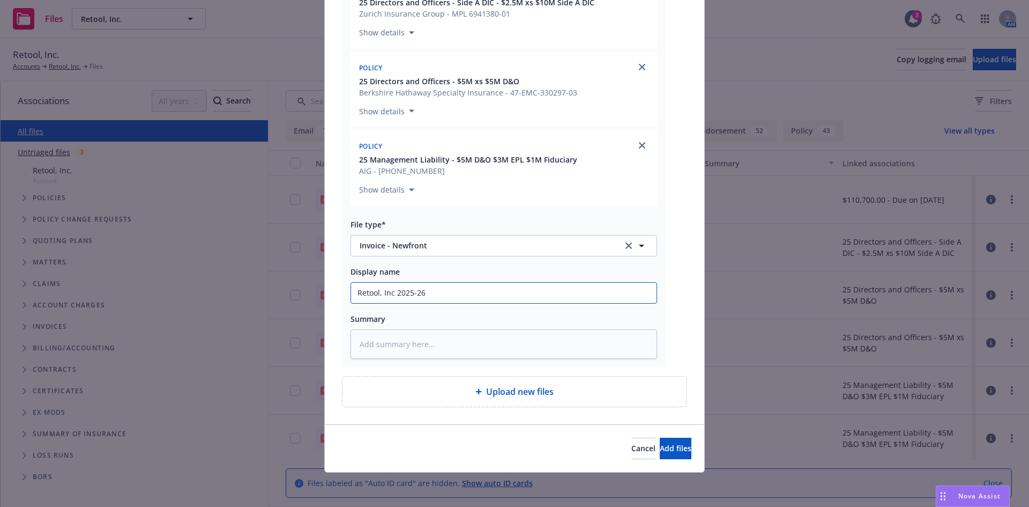
type textarea "x"
type input "Retool, Inc 2025-26 Ne"
type textarea "x"
type input "Retool, Inc 2025-26 New"
type textarea "x"
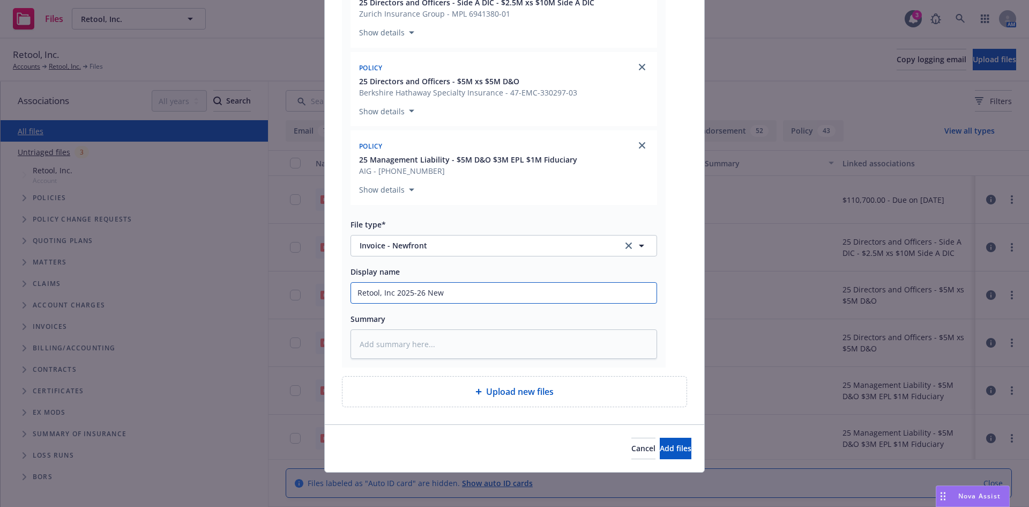
type input "Retool, Inc 2025-26 Newf"
type textarea "x"
type input "Retool, Inc 2025-26 Newfo"
type textarea "x"
type input "Retool, Inc 2025-26 Newfor"
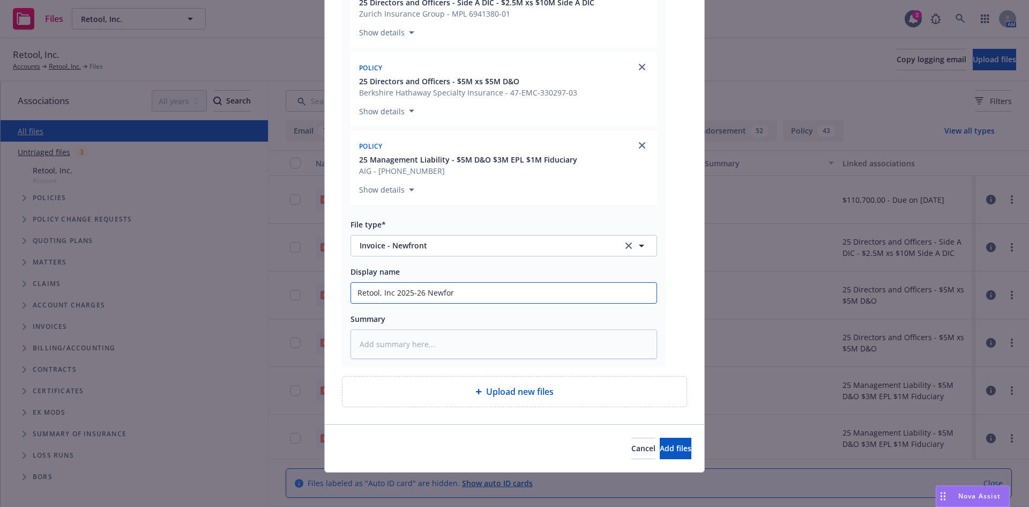
type textarea "x"
type input "Retool, Inc 2025-26 Newforn"
type textarea "x"
type input "Retool, Inc 2025-26 Newfornt"
type textarea "x"
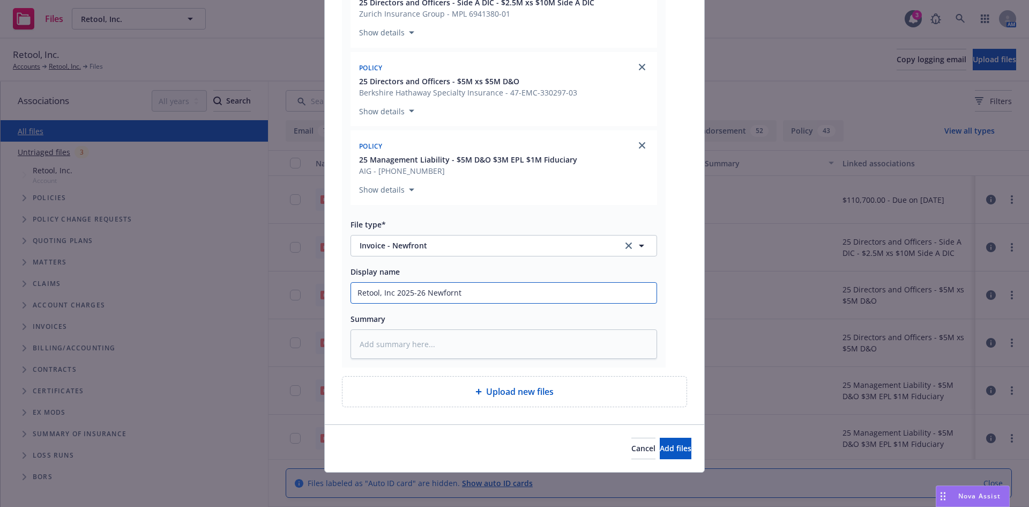
type input "Retool, Inc 2025-26 Newfornt"
type textarea "x"
type input "Retool, Inc 2025-26 Newforn"
type textarea "x"
type input "Retool, Inc 2025-26 Newfor"
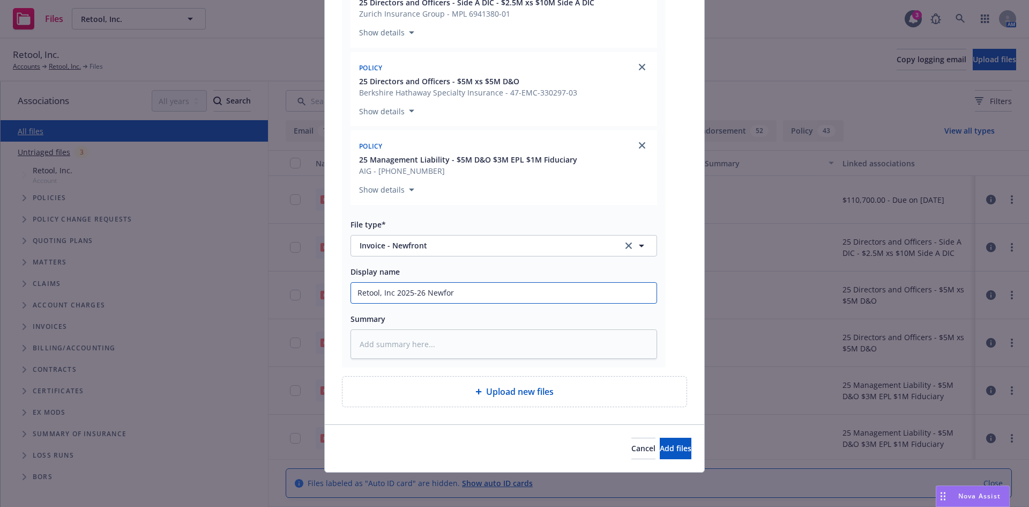
type textarea "x"
type input "Retool, Inc 2025-26 Newfo"
type textarea "x"
type input "Retool, Inc 2025-26 Newfr"
type textarea "x"
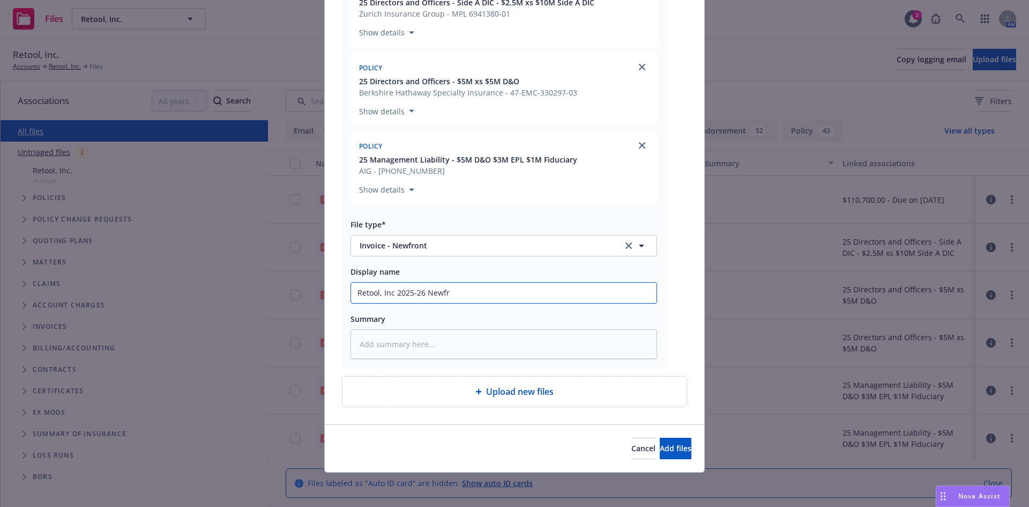
type input "Retool, Inc 2025-26 Newfro"
type textarea "x"
type input "Retool, Inc 2025-26 Newfron"
type textarea "x"
type input "Retool, Inc 2025-26 Newfro"
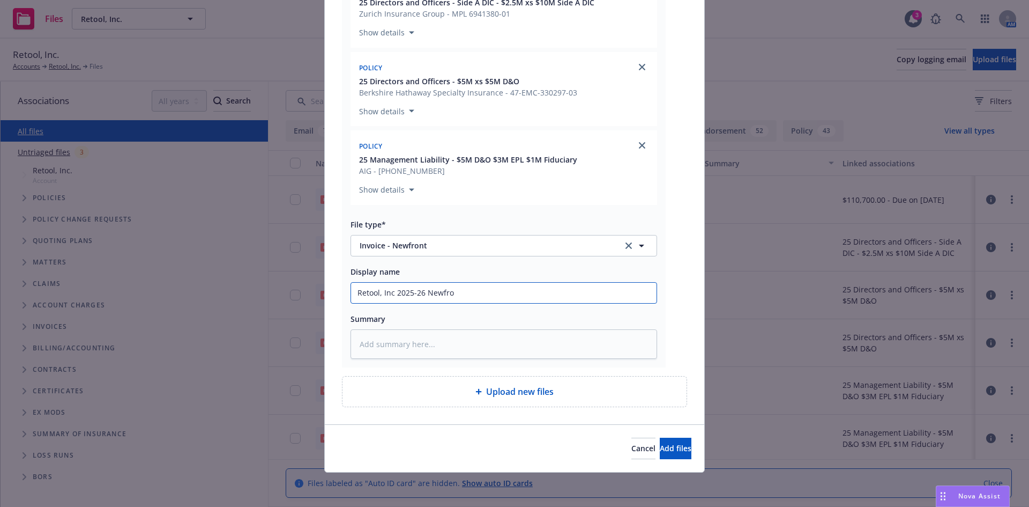
type textarea "x"
type input "Retool, Inc 2025-26 Newf"
type textarea "x"
type input "Retool, Inc 2025-26 New"
type textarea "x"
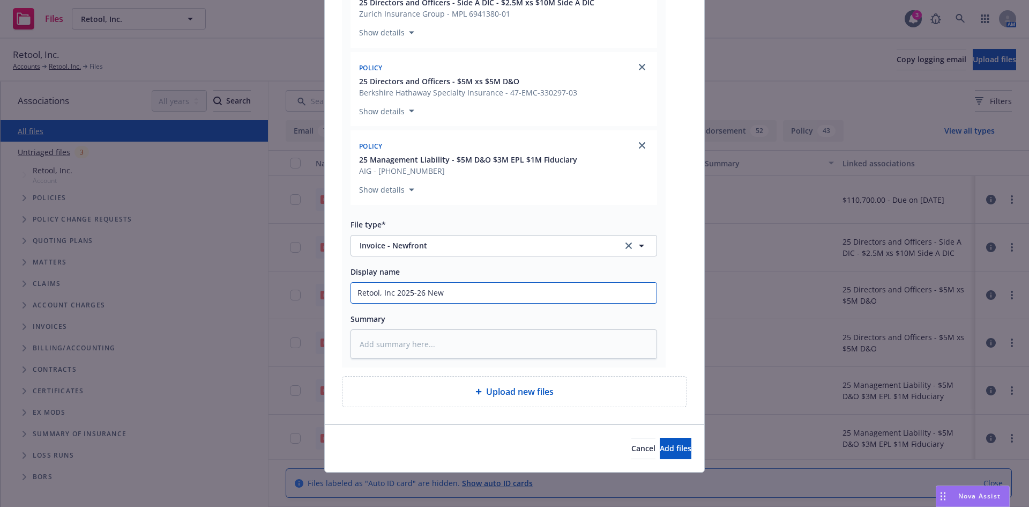
type input "Retool, Inc 2025-26 Ne"
type textarea "x"
type input "Retool, Inc 2025-26 N"
type textarea "x"
type input "Retool, Inc 2025-26"
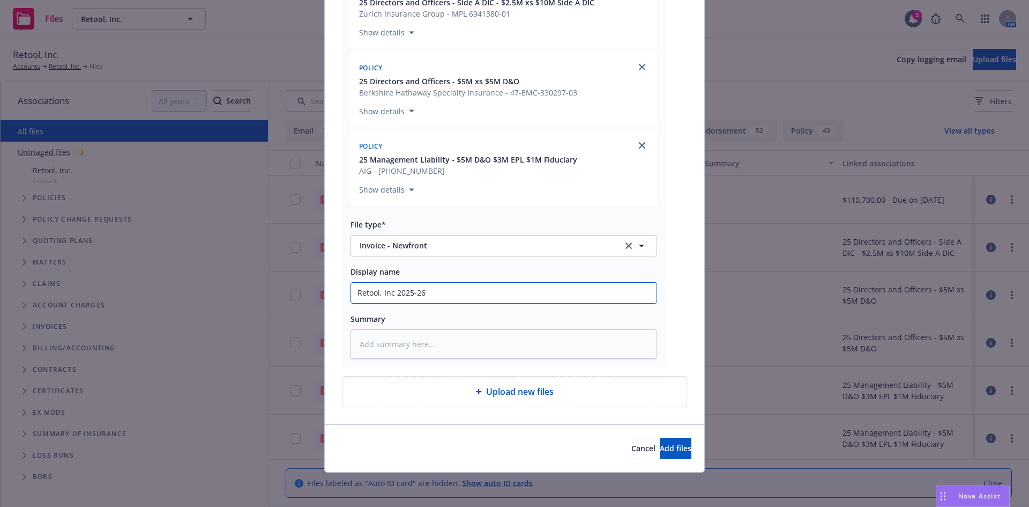
type textarea "x"
type input "Retool, Inc 2025-26 M"
type textarea "x"
type input "Retool, Inc 2025-26 ML"
type textarea "x"
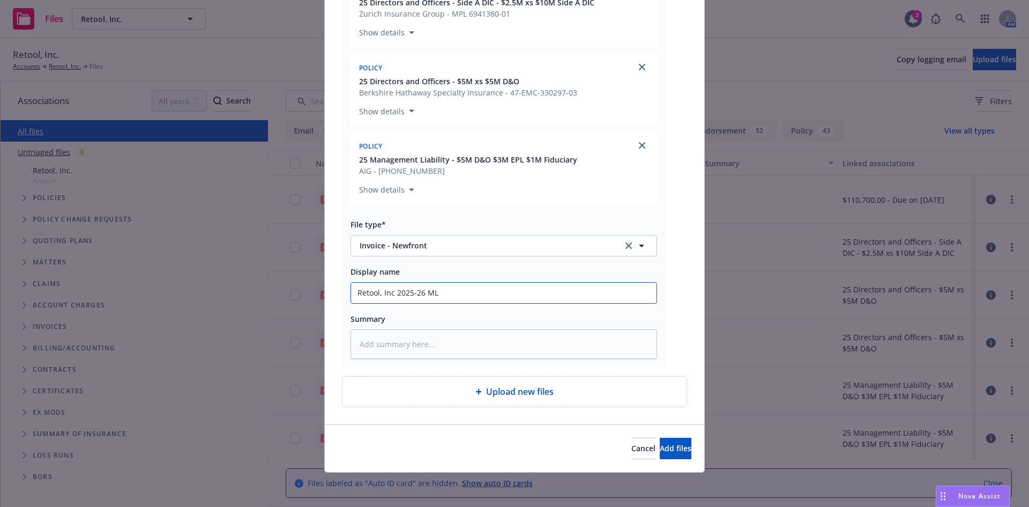
type input "Retool, Inc 2025-26 ML/"
type textarea "x"
type input "Retool, Inc 2025-26 ML/X"
type textarea "x"
type input "Retool, Inc 2025-26 ML/XS"
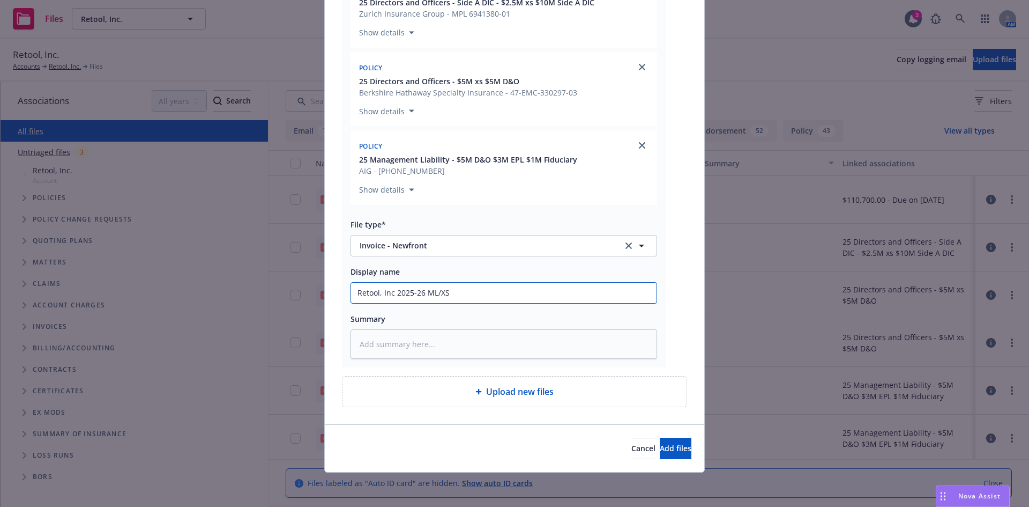
type textarea "x"
type input "Retool, Inc 2025-26 ML/XS/"
type textarea "x"
type input "Retool, Inc 2025-26 ML/XS/S"
type textarea "x"
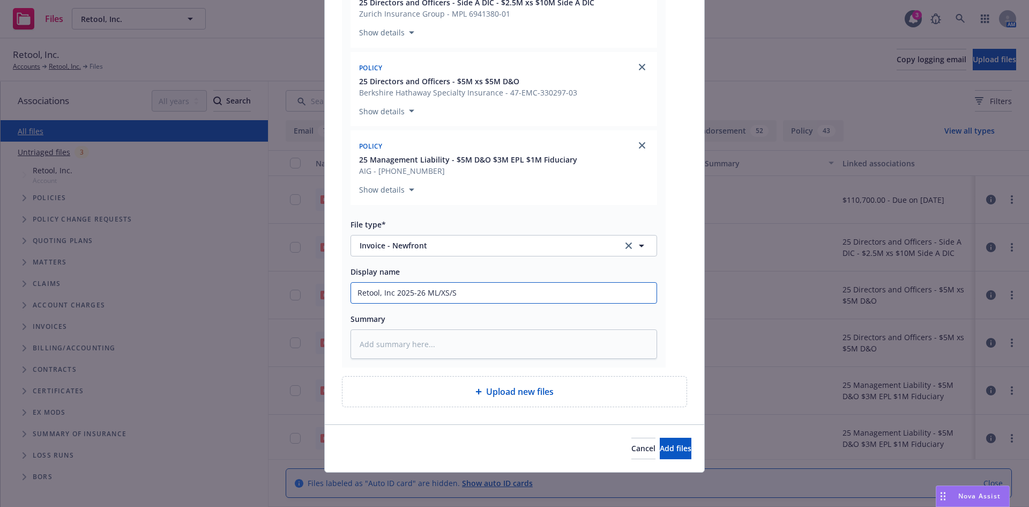
type input "Retool, Inc 2025-26 ML/XS/Si"
type textarea "x"
type input "Retool, Inc 2025-26 ML/XS/Sid"
type textarea "x"
type input "Retool, Inc 2025-26 ML/XS/Side"
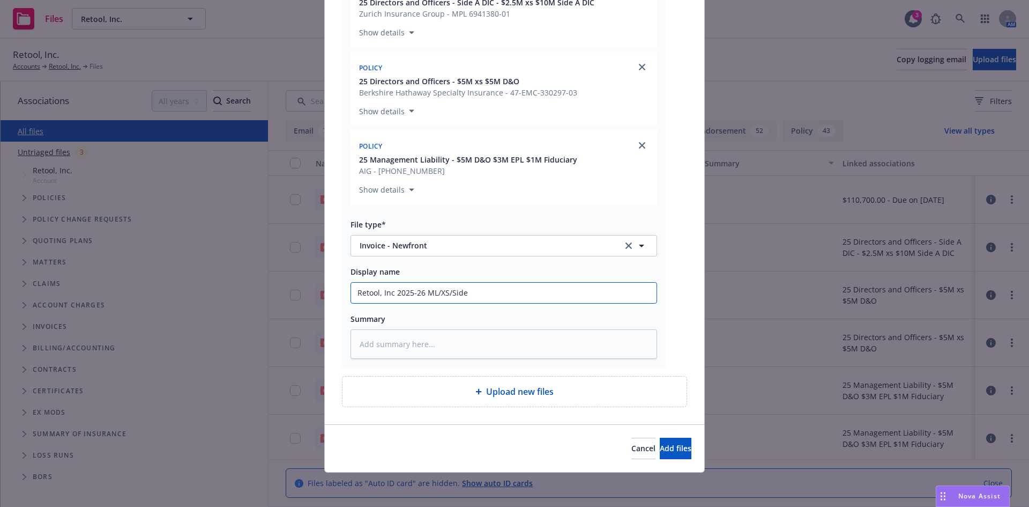
type textarea "x"
type input "Retool, Inc 2025-26 ML/XS/Side"
type textarea "x"
type input "Retool, Inc 2025-26 ML/XS/Side A"
type textarea "x"
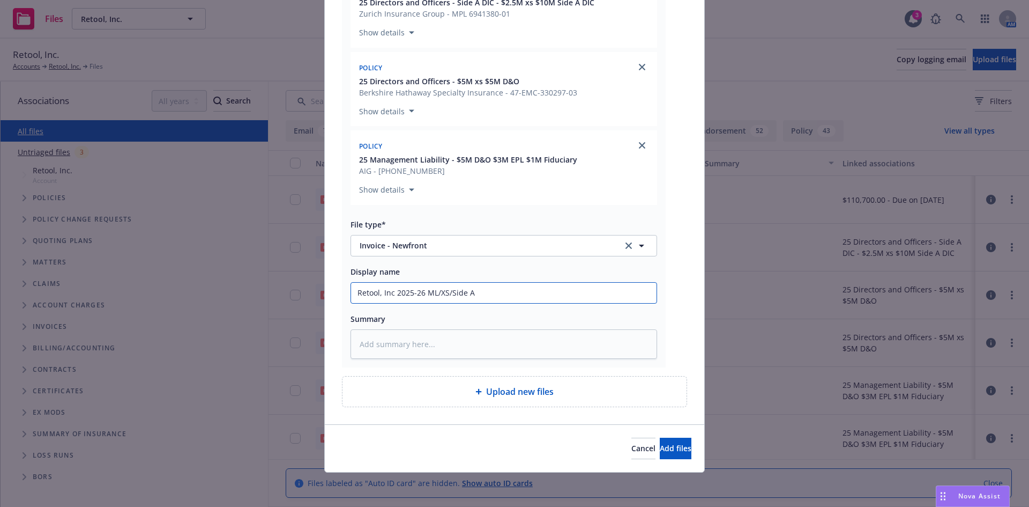
type input "Retool, Inc 2025-26 ML/XS/Side A I"
type textarea "x"
type input "Retool, Inc 2025-26 ML/XS/Side A In"
type textarea "x"
type input "Retool, Inc 2025-26 ML/XS/Side A Inv"
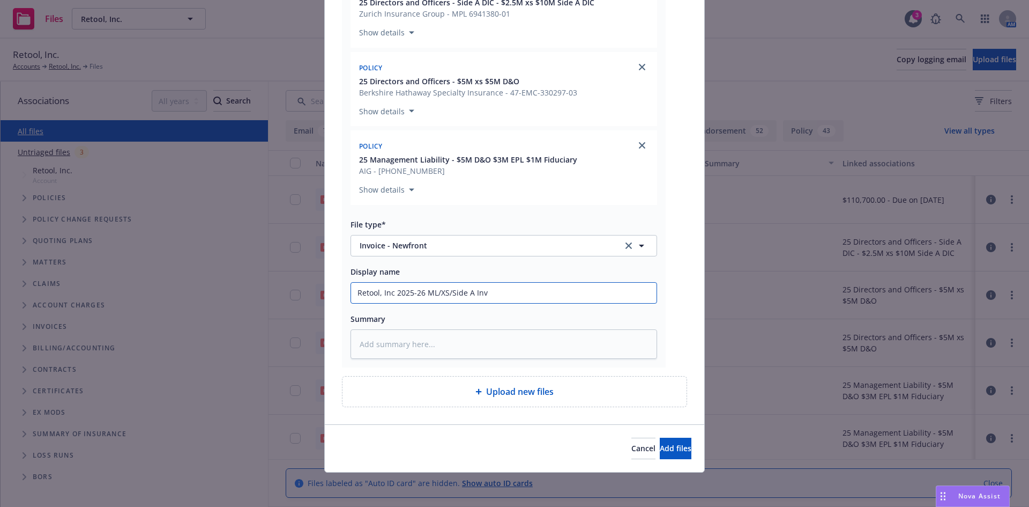
type textarea "x"
type input "Retool, Inc 2025-26 ML/XS/Side A Invoc"
type textarea "x"
type input "Retool, Inc 2025-26 ML/XS/Side A Invoci"
type textarea "x"
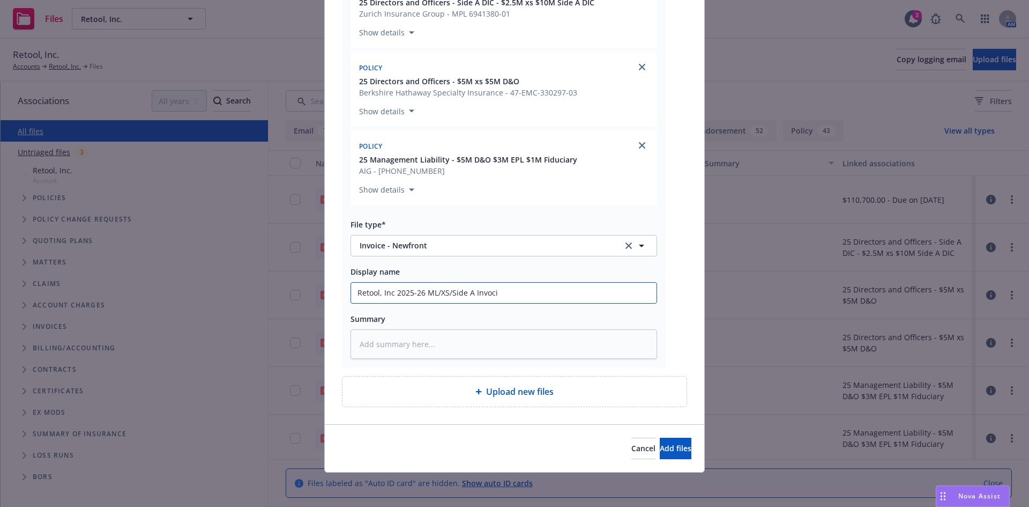
type input "Retool, Inc 2025-26 ML/XS/Side A Invocie"
type textarea "x"
type input "Retool, Inc 2025-26 ML/XS/Side A Invocie"
type textarea "x"
type input "Retool, Inc 2025-26 ML/XS/Side A Invocie"
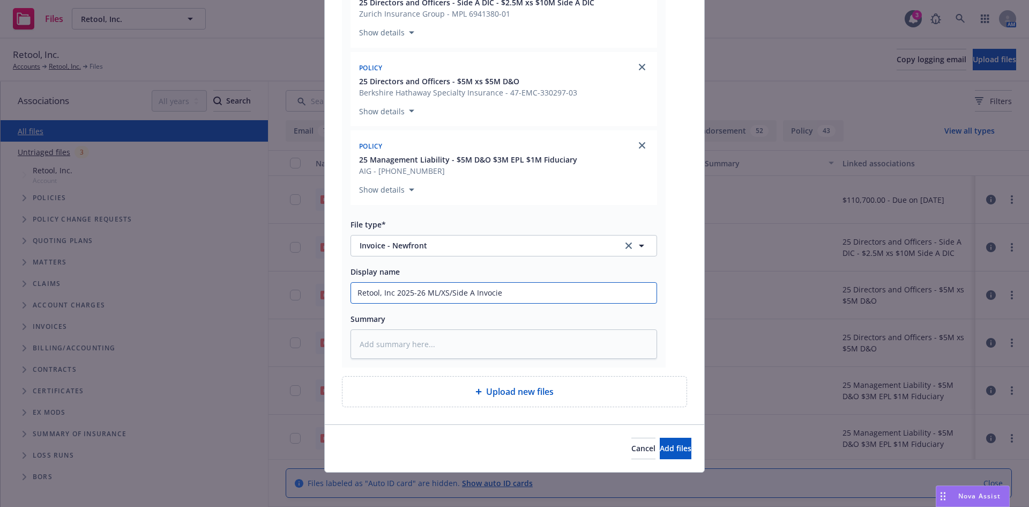
type textarea "x"
type input "Retool, Inc 2025-26 ML/XS/Side A Invoci"
type textarea "x"
type input "Retool, Inc 2025-26 ML/XS/Side A Invoc"
type textarea "x"
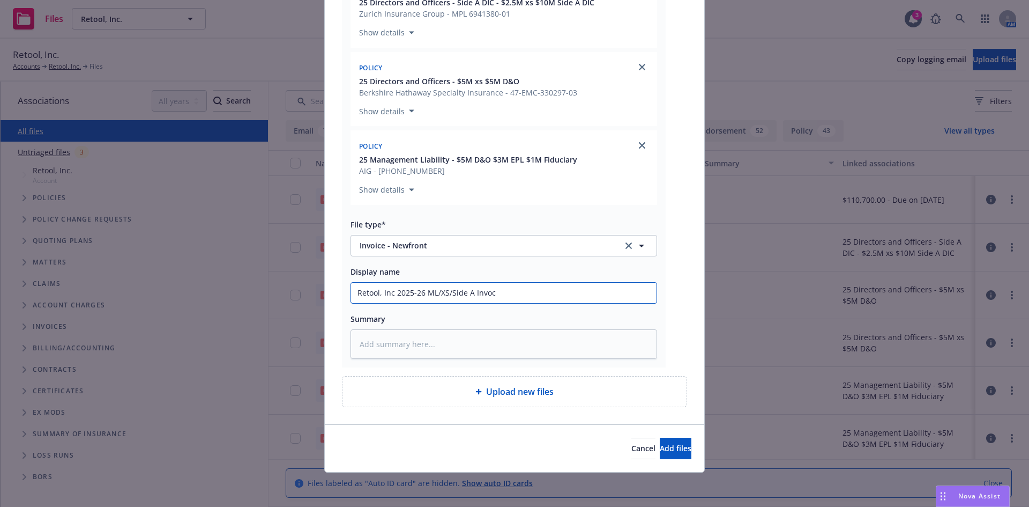
type input "Retool, Inc 2025-26 ML/XS/Side A Invo"
type textarea "x"
type input "Retool, Inc 2025-26 ML/XS/Side A Invoi"
type textarea "x"
type input "Retool, Inc 2025-26 ML/XS/Side A Invoic"
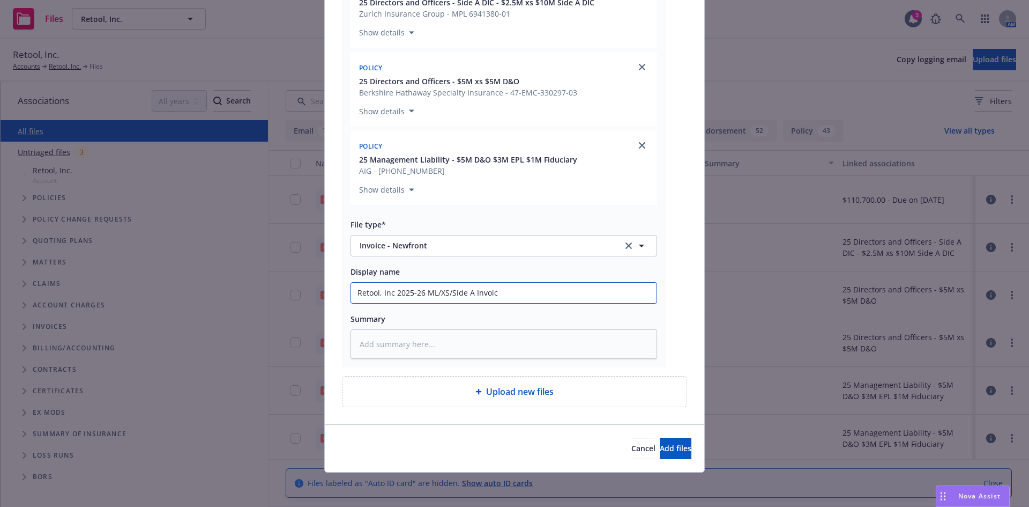
type textarea "x"
type input "Retool, Inc 2025-26 ML/XS/Side A Invoice"
type textarea "x"
type input "Retool, Inc 2025-26 ML/XS/Side A Invoice"
click at [660, 438] on button "Add files" at bounding box center [676, 448] width 32 height 21
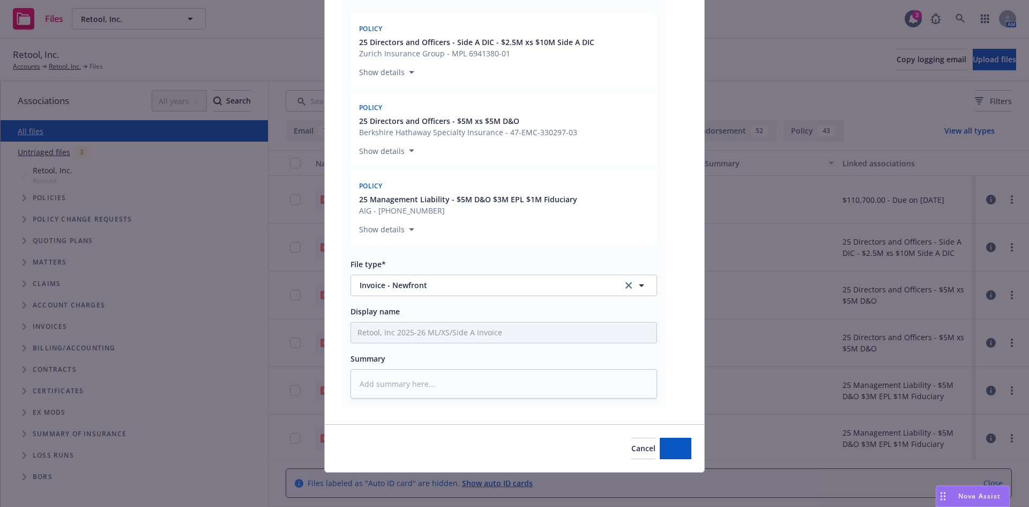
scroll to position [168, 0]
type textarea "x"
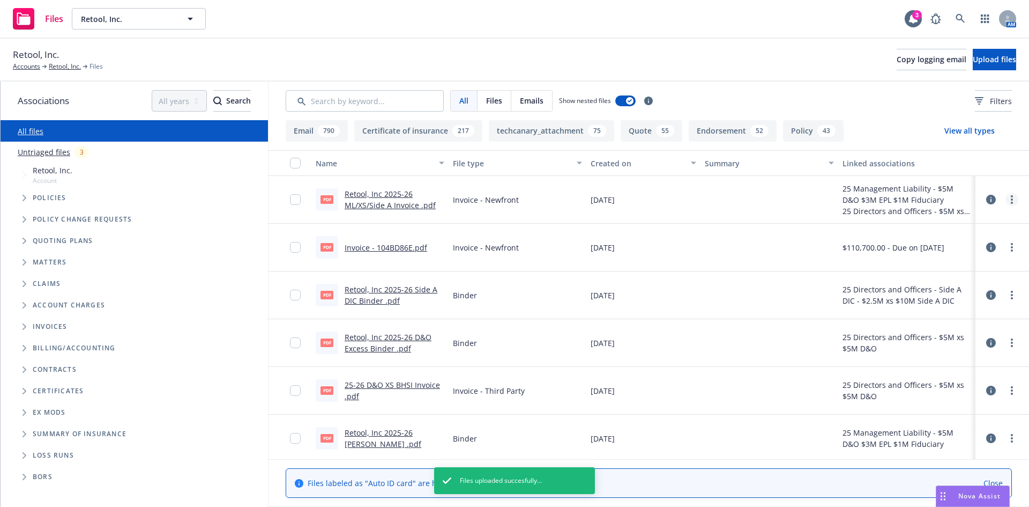
click at [1011, 197] on icon "more" at bounding box center [1012, 199] width 2 height 9
click at [950, 240] on link "Download" at bounding box center [956, 242] width 107 height 21
click at [1006, 294] on link "more" at bounding box center [1012, 294] width 13 height 13
click at [941, 342] on link "Download" at bounding box center [956, 338] width 107 height 21
click at [1007, 342] on link "more" at bounding box center [1012, 342] width 13 height 13
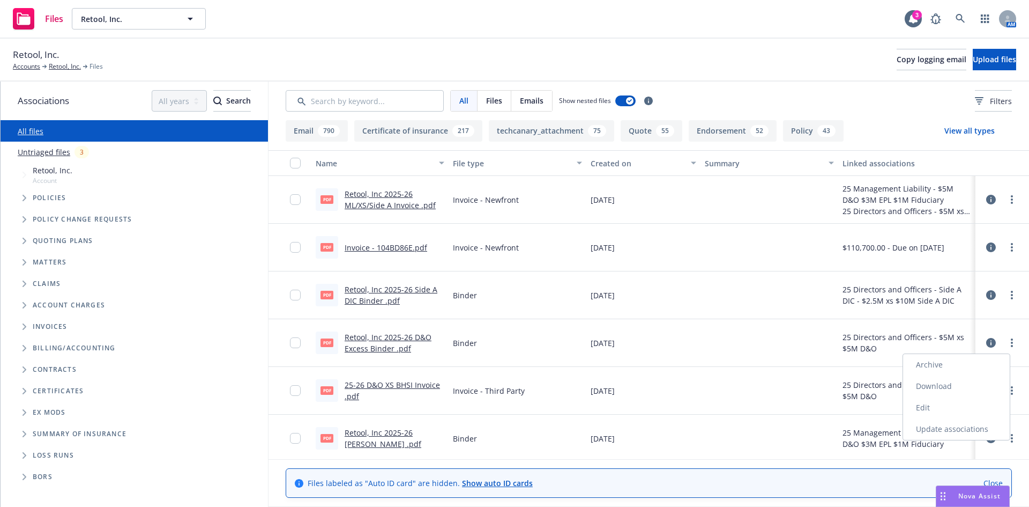
click at [938, 390] on link "Download" at bounding box center [956, 385] width 107 height 21
click at [1006, 436] on link "more" at bounding box center [1012, 438] width 13 height 13
click at [954, 382] on link "Download" at bounding box center [964, 380] width 107 height 21
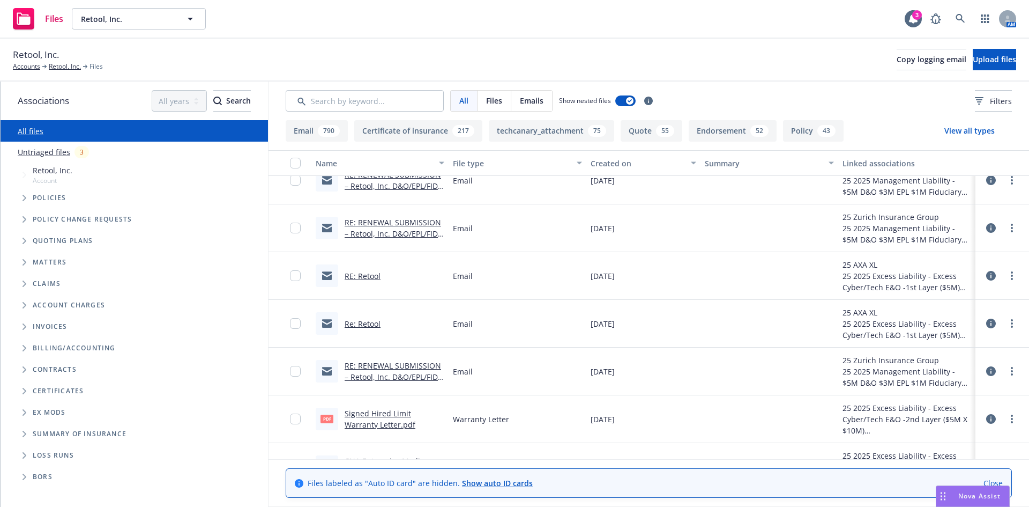
click at [367, 322] on link "Re: Retool" at bounding box center [363, 323] width 36 height 10
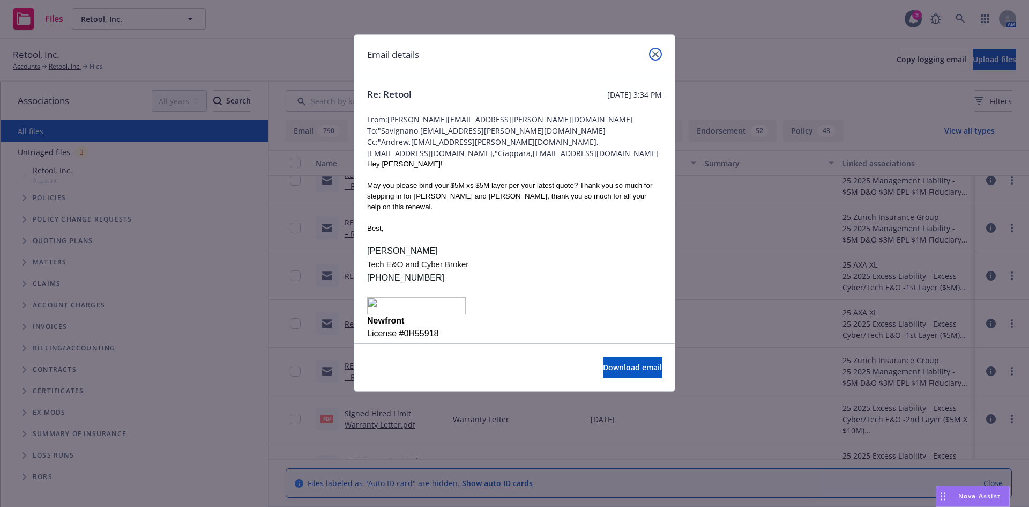
click at [656, 51] on icon "close" at bounding box center [656, 54] width 6 height 6
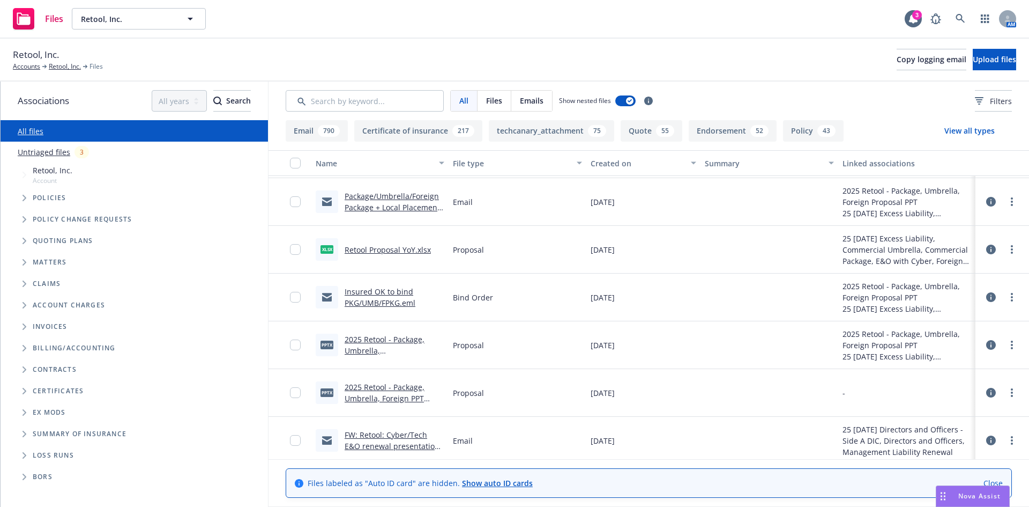
scroll to position [1671, 0]
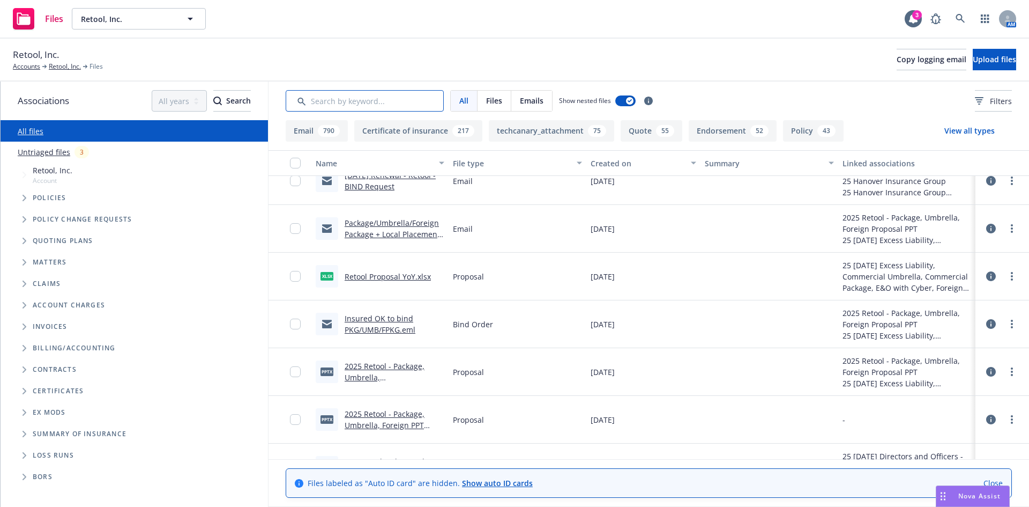
click at [371, 102] on input "Search by keyword..." at bounding box center [365, 100] width 158 height 21
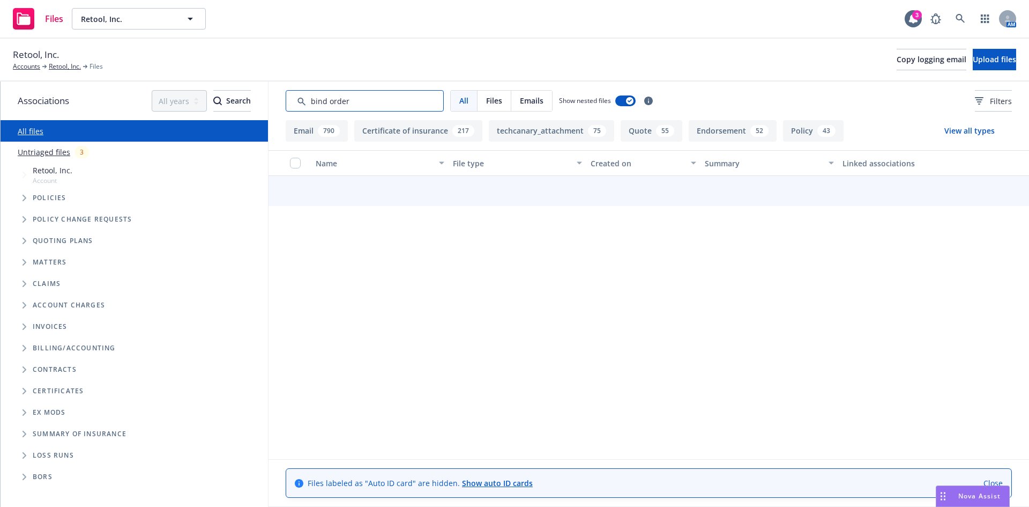
type input "bind order"
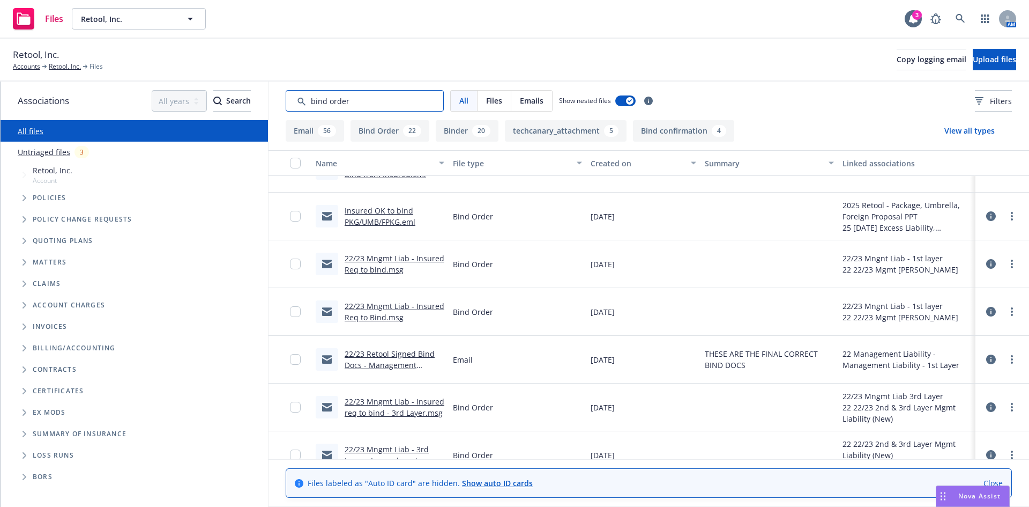
scroll to position [0, 0]
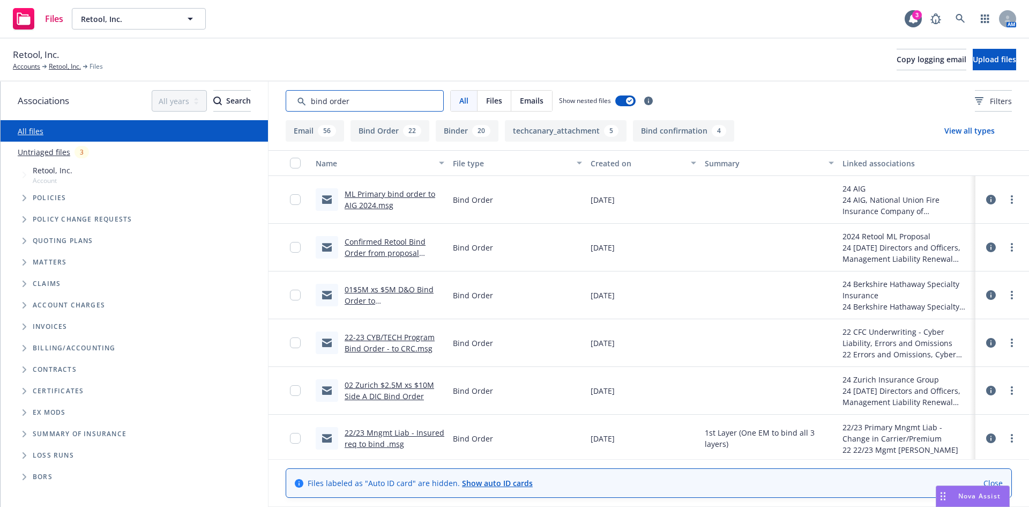
click at [401, 100] on input "Search by keyword..." at bounding box center [365, 100] width 158 height 21
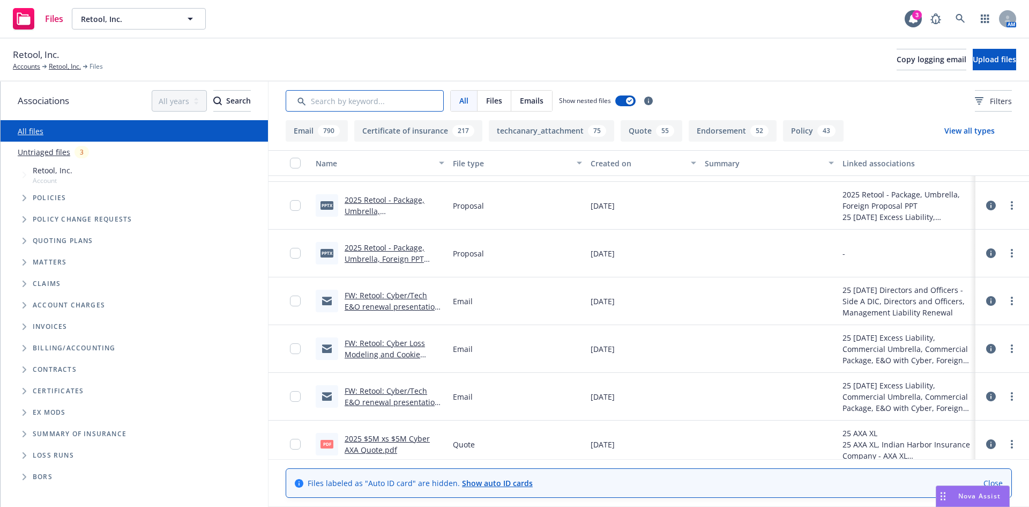
scroll to position [1827, 0]
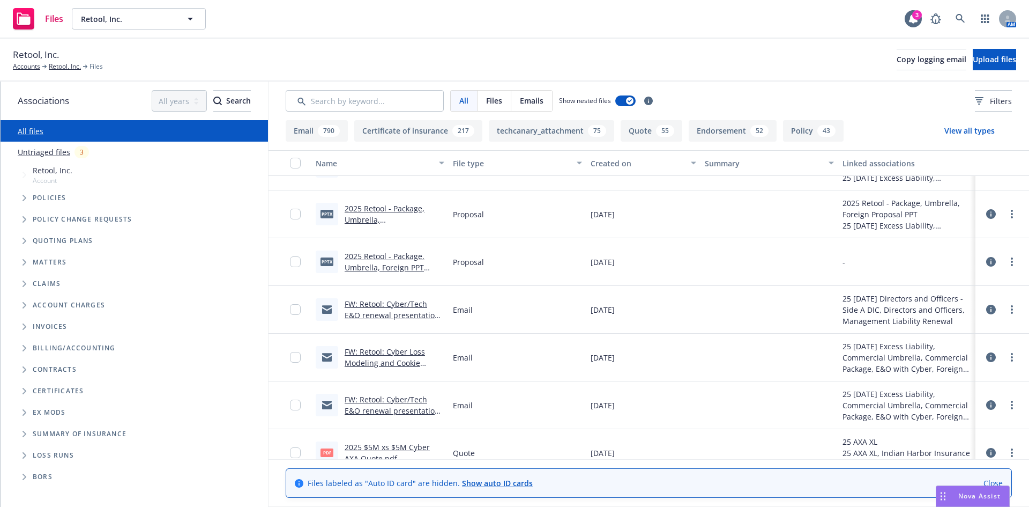
click at [369, 318] on link "FW: Retool: Cyber/Tech E&O renewal presentation - Advising ERS on Bind" at bounding box center [395, 315] width 100 height 33
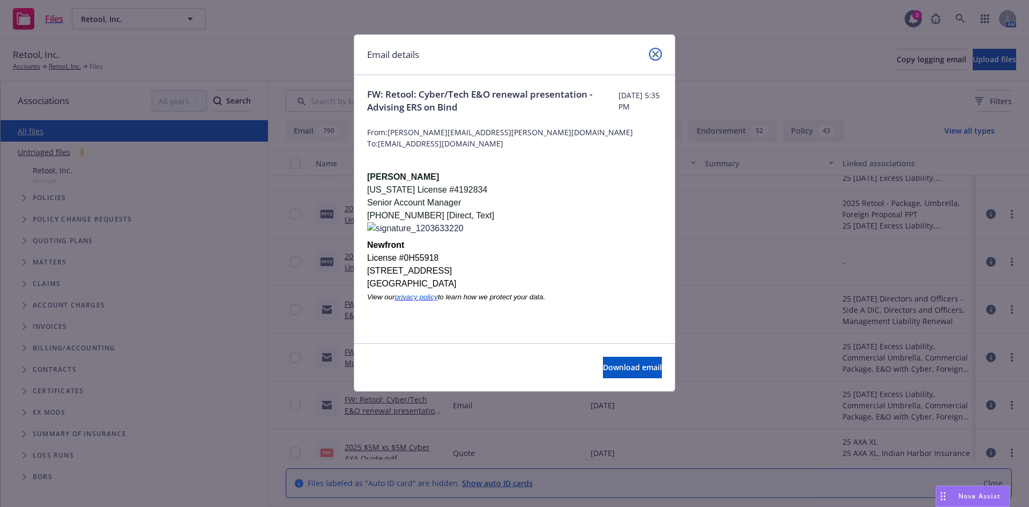
click at [656, 54] on icon "close" at bounding box center [656, 54] width 6 height 6
